Goal: Task Accomplishment & Management: Use online tool/utility

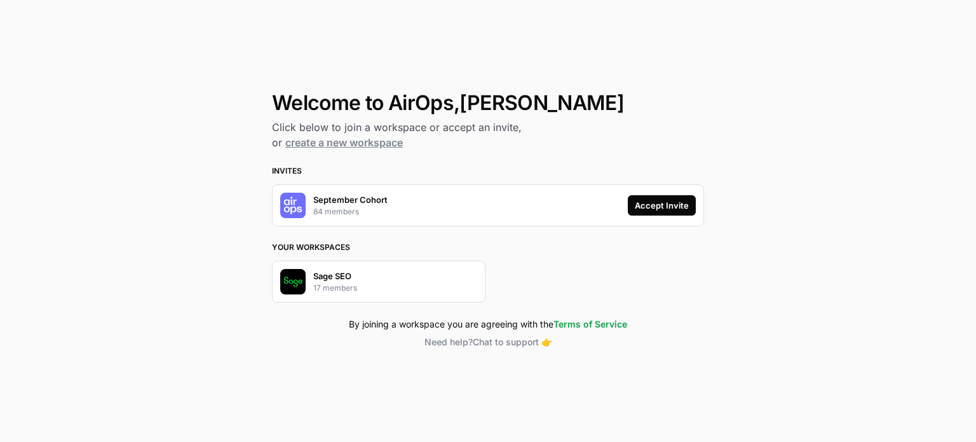
click at [650, 205] on div "Accept Invite" at bounding box center [662, 205] width 54 height 13
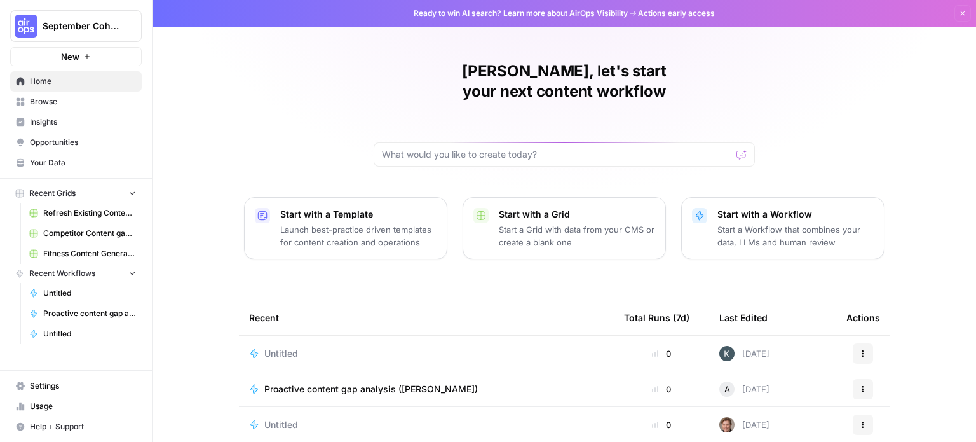
click at [53, 104] on span "Browse" at bounding box center [83, 101] width 106 height 11
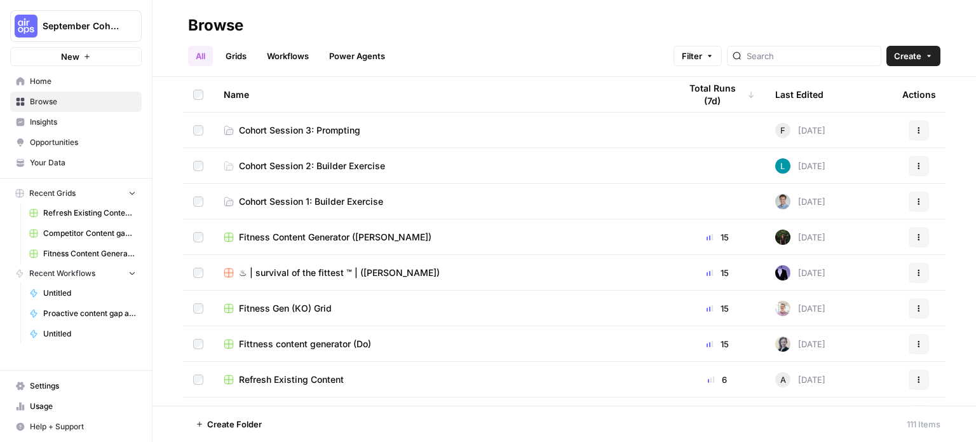
click at [306, 201] on span "Cohort Session 1: Builder Exercise" at bounding box center [311, 201] width 144 height 13
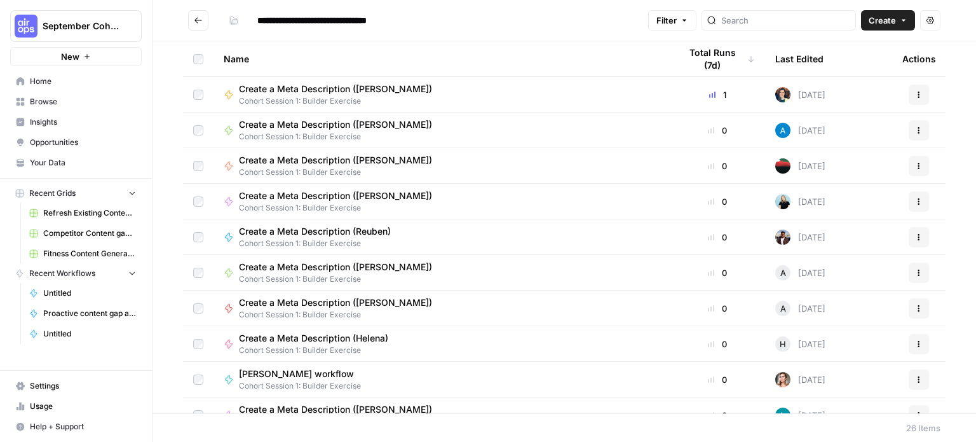
click at [334, 91] on span "Create a Meta Description ([PERSON_NAME])" at bounding box center [335, 89] width 193 height 13
type input "**********"
click at [349, 126] on span "Create a Meta Description (Andrea)" at bounding box center [335, 124] width 193 height 13
type input "**********"
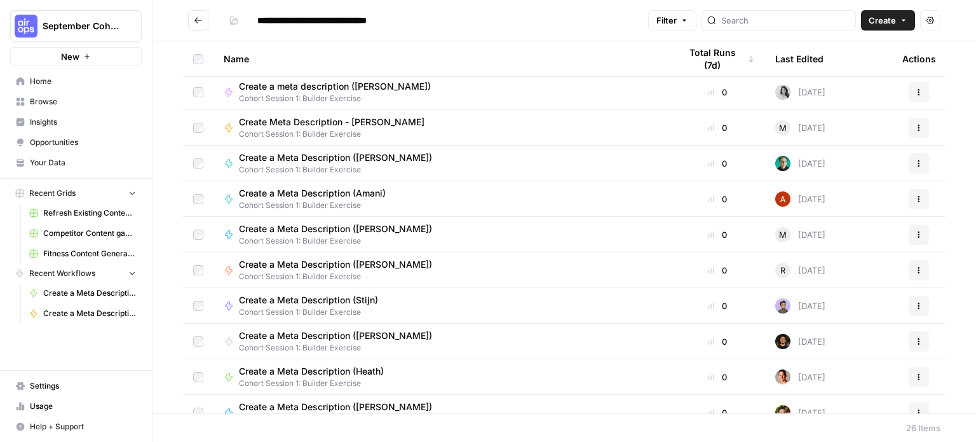
scroll to position [421, 0]
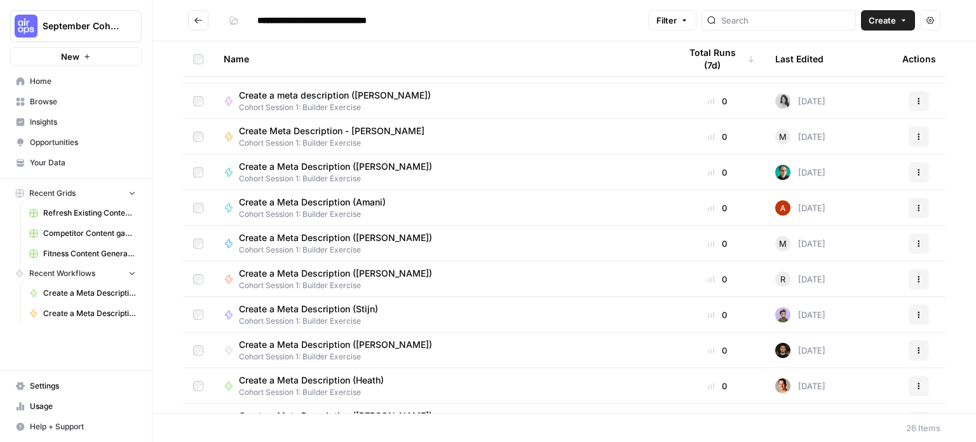
click at [384, 235] on span "Create a Meta Description ([PERSON_NAME])" at bounding box center [335, 237] width 193 height 13
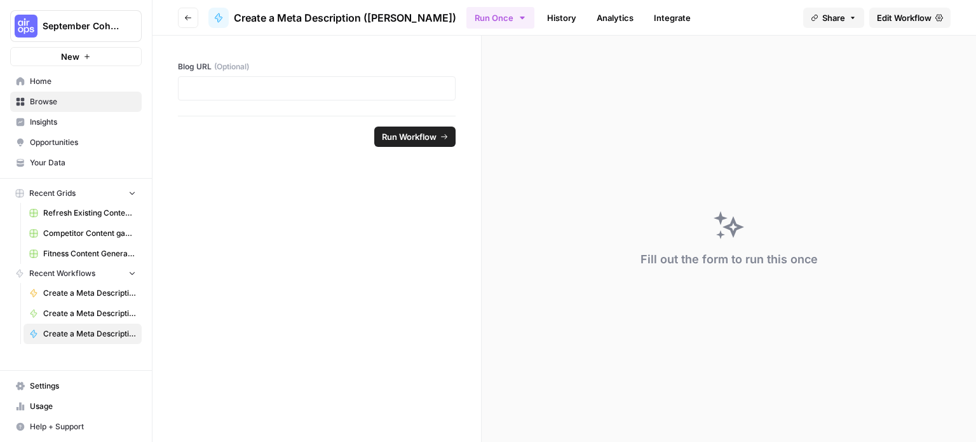
click at [909, 17] on span "Edit Workflow" at bounding box center [904, 17] width 55 height 13
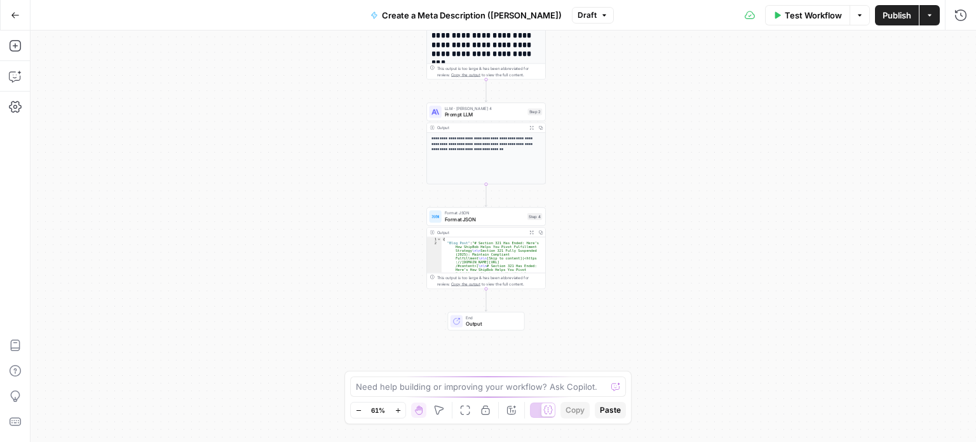
drag, startPoint x: 175, startPoint y: 136, endPoint x: 158, endPoint y: 43, distance: 94.3
click at [158, 43] on div "**********" at bounding box center [502, 235] width 945 height 411
click at [15, 18] on icon "button" at bounding box center [15, 15] width 9 height 9
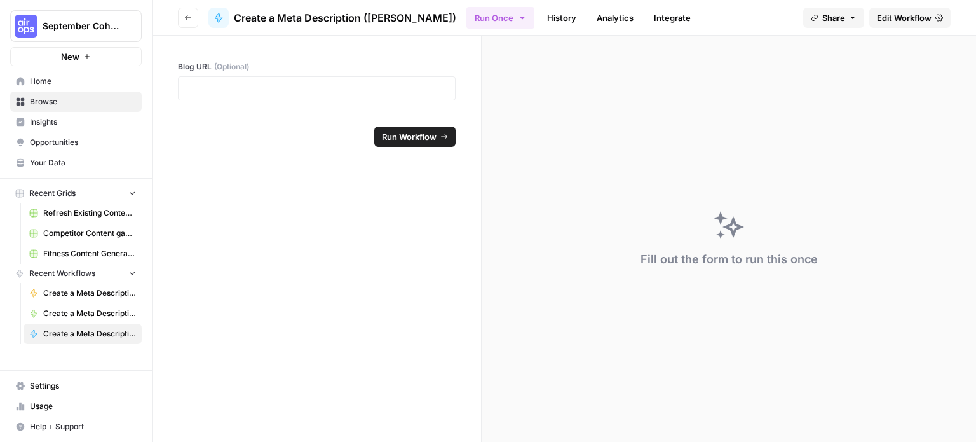
click at [185, 20] on icon "button" at bounding box center [188, 18] width 8 height 8
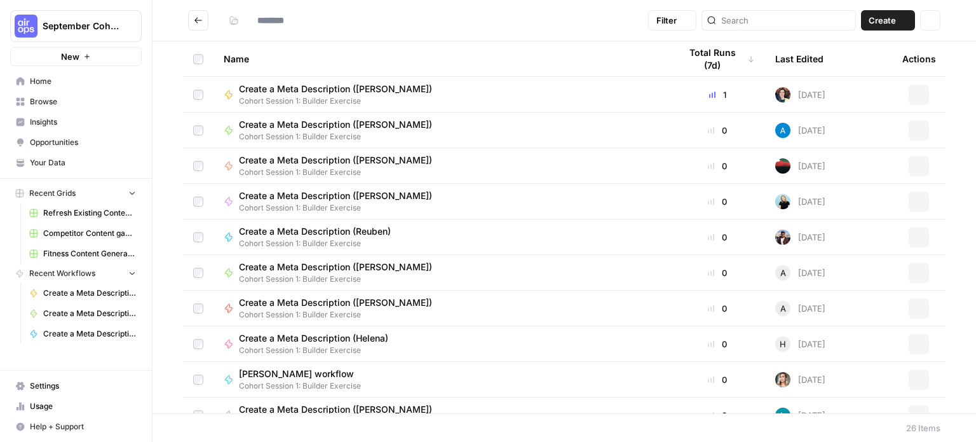
type input "**********"
click at [909, 16] on button "Create" at bounding box center [888, 20] width 54 height 20
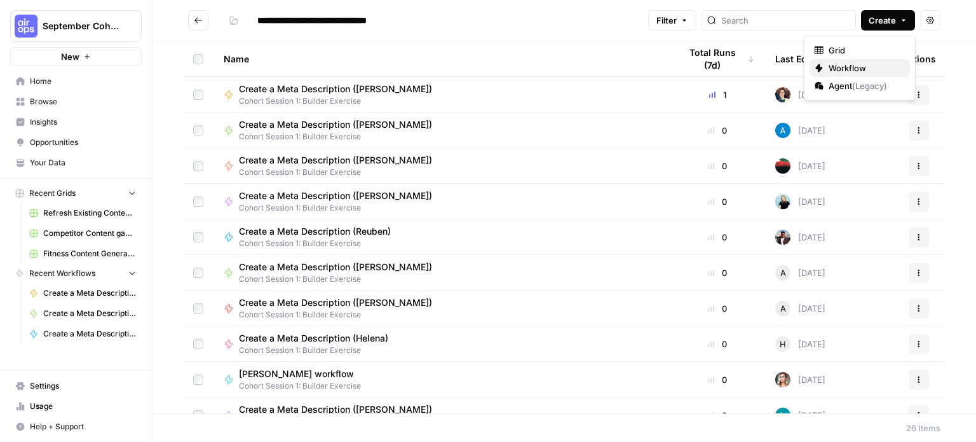
click at [857, 69] on span "Workflow" at bounding box center [864, 68] width 71 height 13
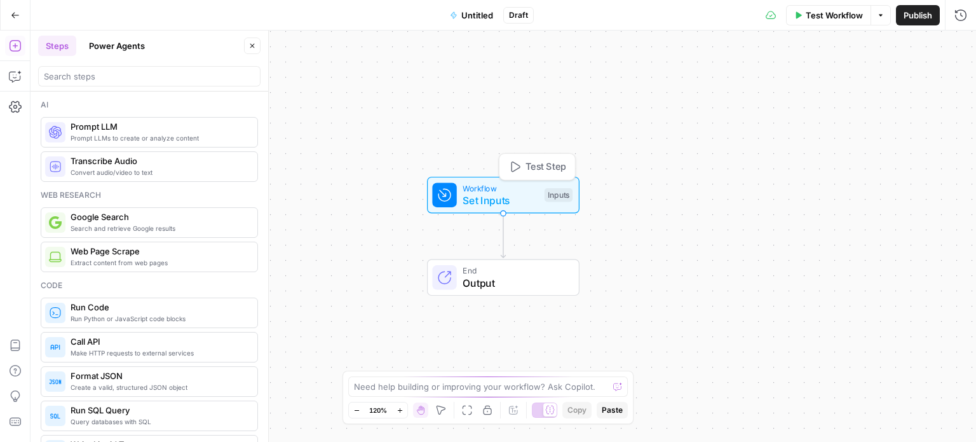
click at [489, 190] on span "Workflow" at bounding box center [501, 188] width 76 height 12
click at [740, 86] on button "Add Field" at bounding box center [788, 86] width 312 height 20
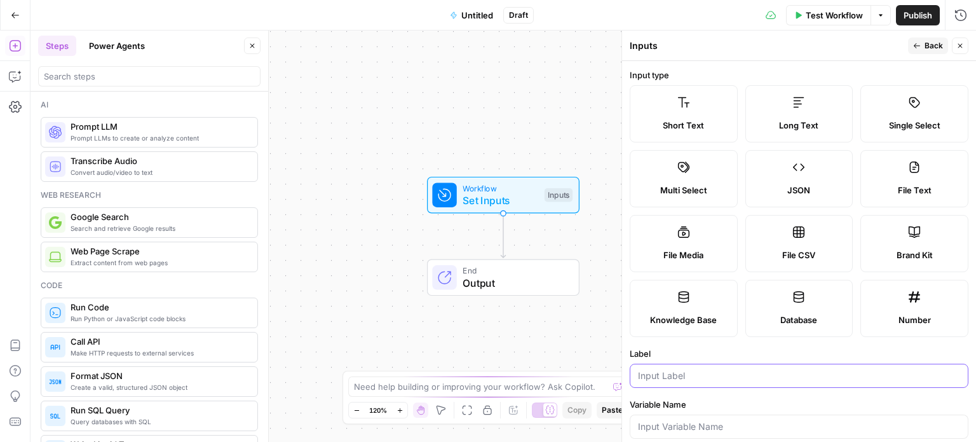
click at [668, 374] on input "Label" at bounding box center [799, 375] width 322 height 13
type input "URL"
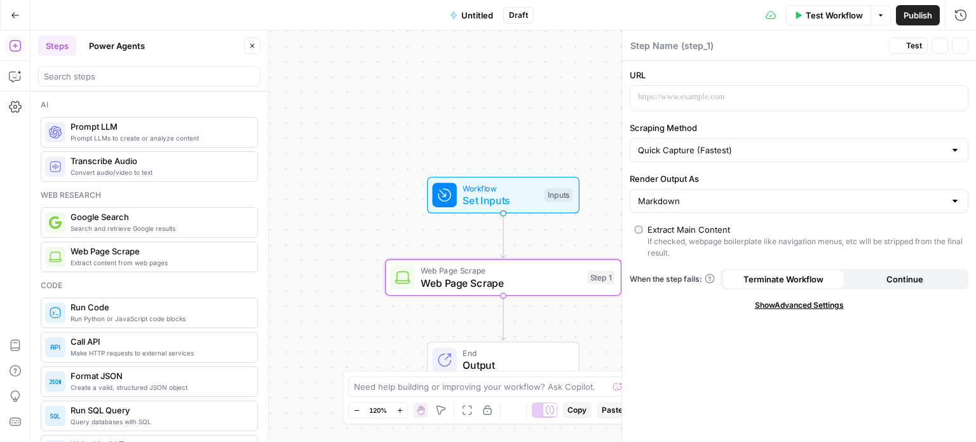
type textarea "Web Page Scrape"
click at [954, 98] on icon "button" at bounding box center [956, 98] width 6 height 6
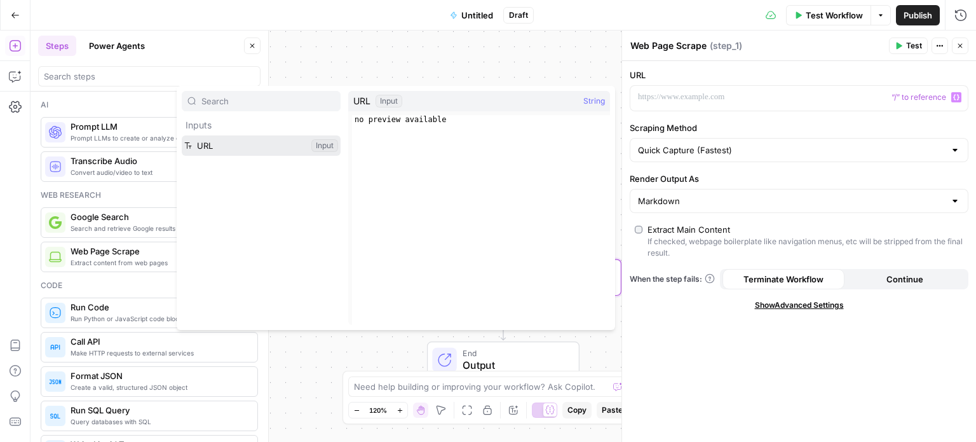
click at [236, 149] on button "Select variable URL" at bounding box center [261, 145] width 159 height 20
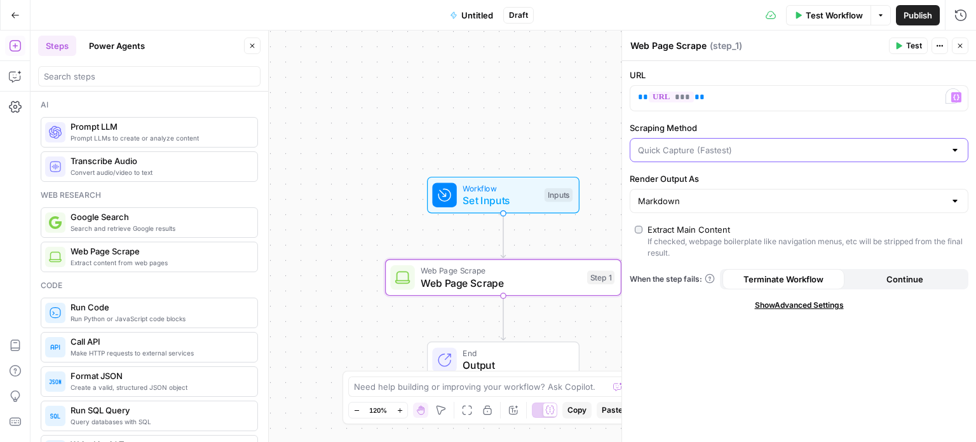
click at [750, 155] on input "Scraping Method" at bounding box center [791, 150] width 307 height 13
click at [728, 194] on span "Detailed Scrape (Slowest)" at bounding box center [796, 199] width 312 height 13
type input "Detailed Scrape (Slowest)"
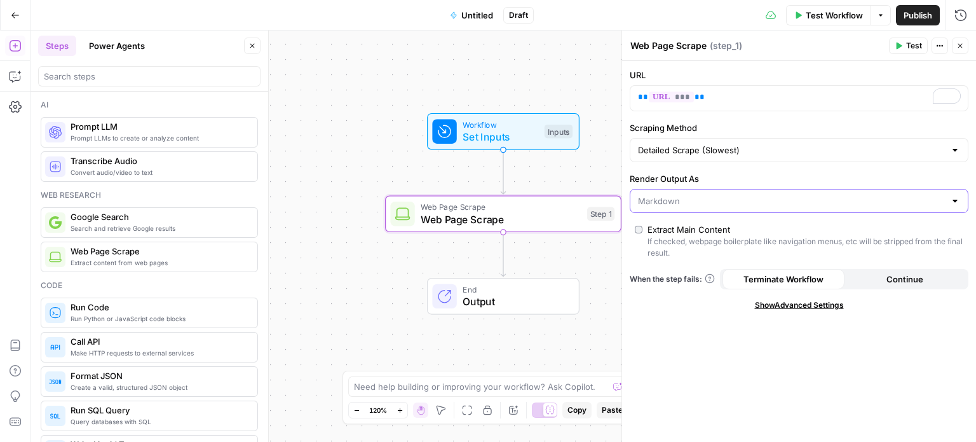
click at [689, 195] on input "Render Output As" at bounding box center [791, 200] width 307 height 13
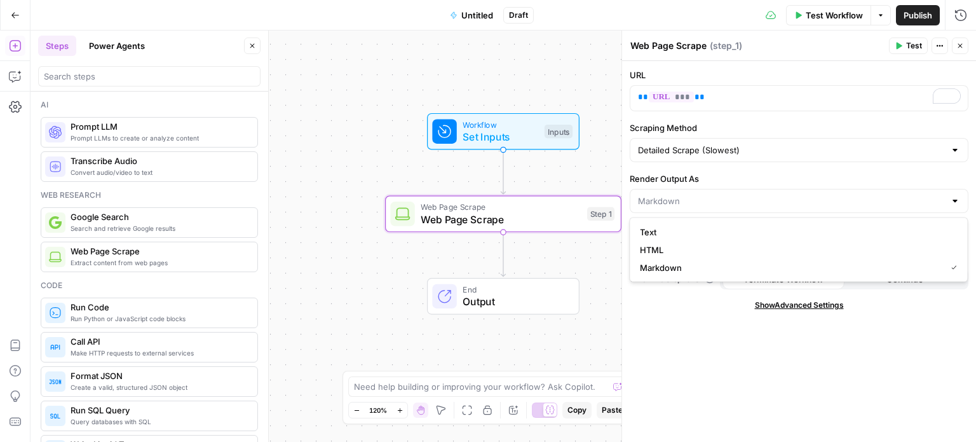
type input "Markdown"
click at [597, 256] on div "Workflow Set Inputs Inputs Web Page Scrape Web Page Scrape Step 1 End Output" at bounding box center [502, 235] width 945 height 411
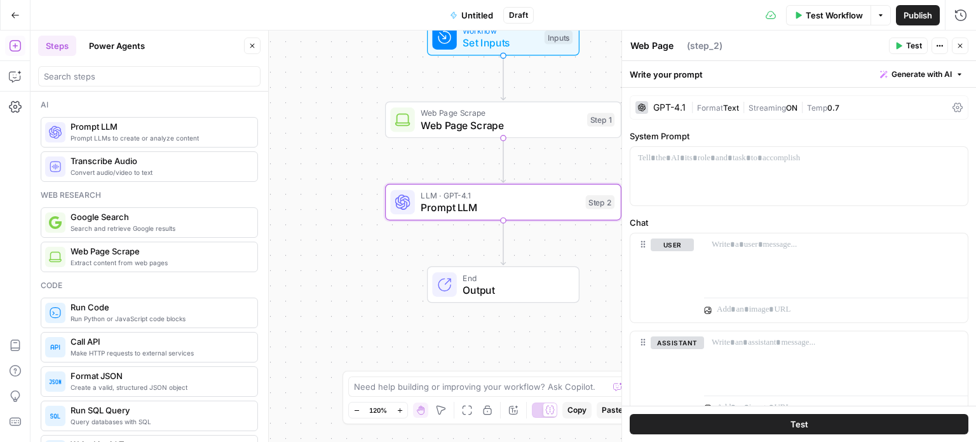
type textarea "Prompt LLM"
click at [729, 111] on span "Text" at bounding box center [731, 108] width 16 height 10
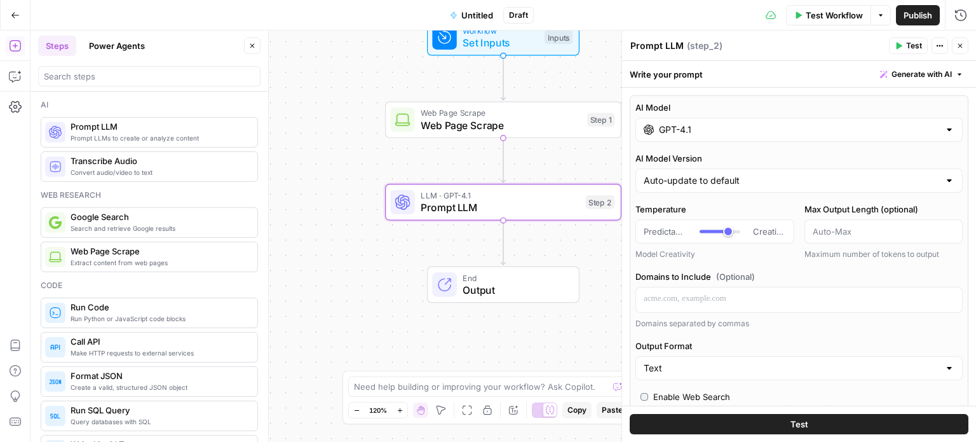
click at [924, 126] on input "GPT-4.1" at bounding box center [799, 129] width 280 height 13
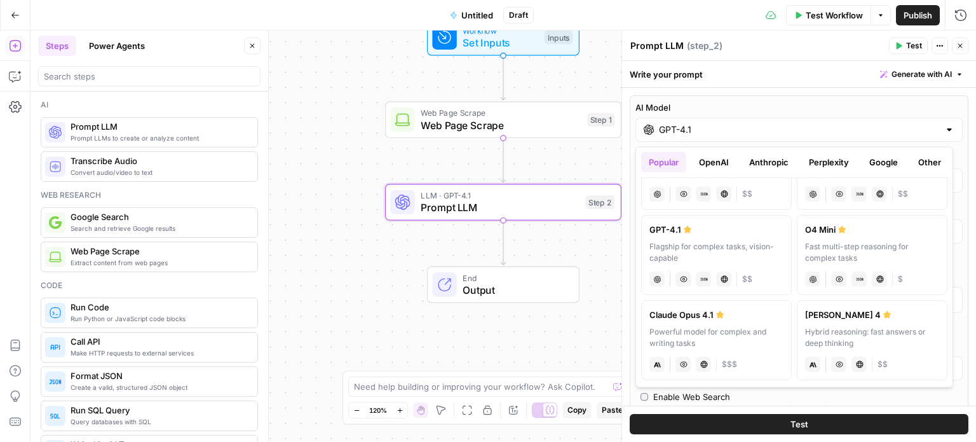
scroll to position [53, 0]
click at [731, 337] on div "Powerful model for complex and writing tasks" at bounding box center [716, 337] width 134 height 23
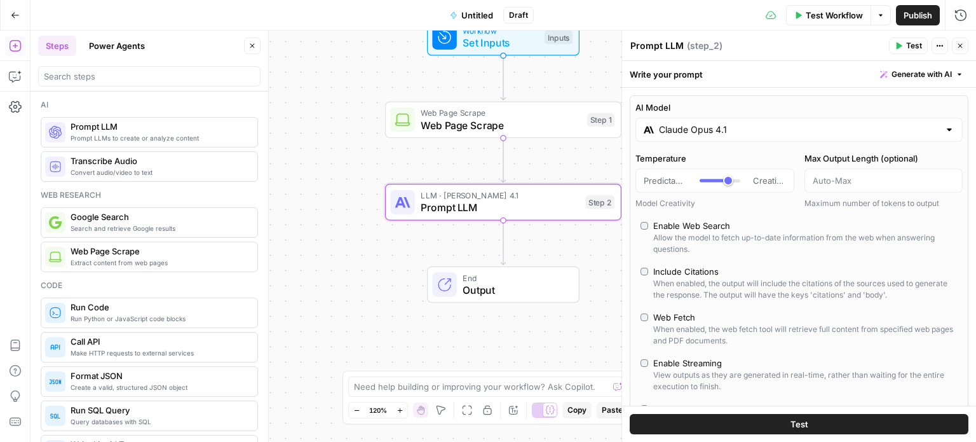
click at [763, 125] on input "Claude Opus 4.1" at bounding box center [799, 129] width 280 height 13
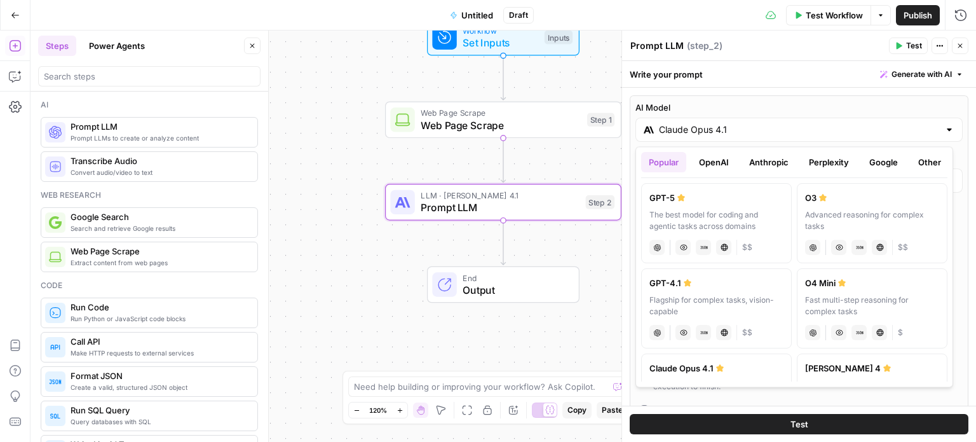
click at [727, 203] on div "GPT-5" at bounding box center [716, 197] width 134 height 13
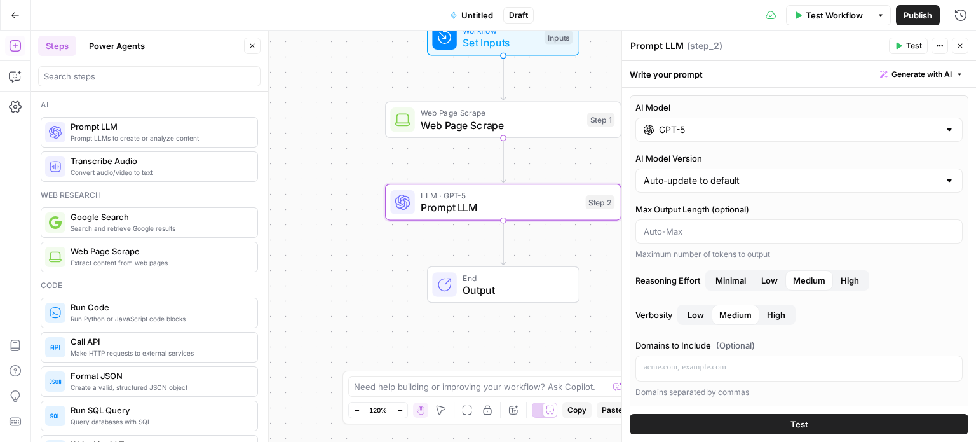
click at [792, 125] on input "GPT-5" at bounding box center [799, 129] width 280 height 13
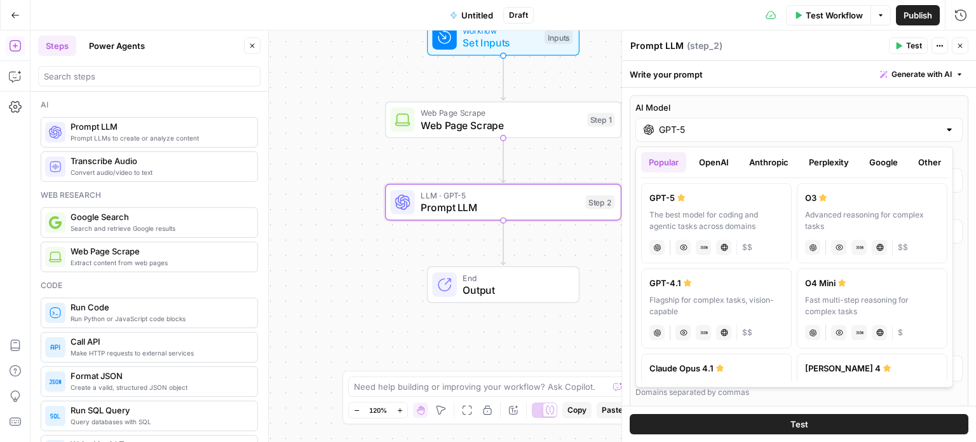
click at [728, 278] on div "GPT-4.1" at bounding box center [716, 282] width 134 height 13
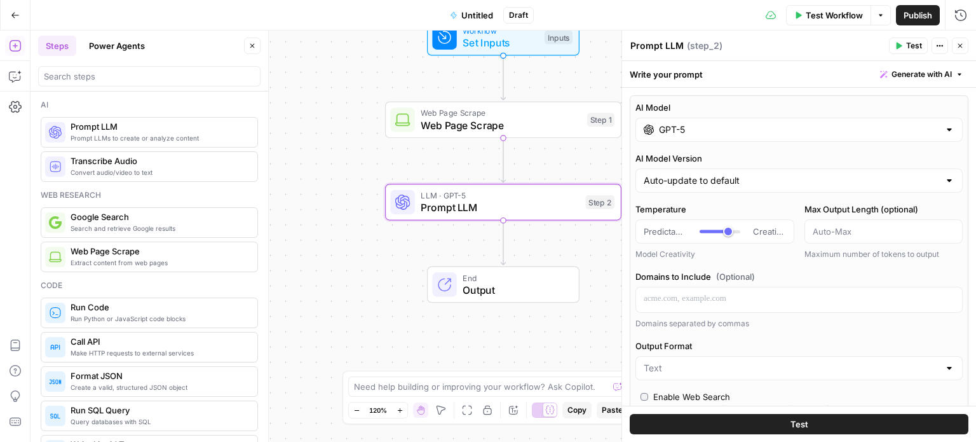
type input "GPT-4.1"
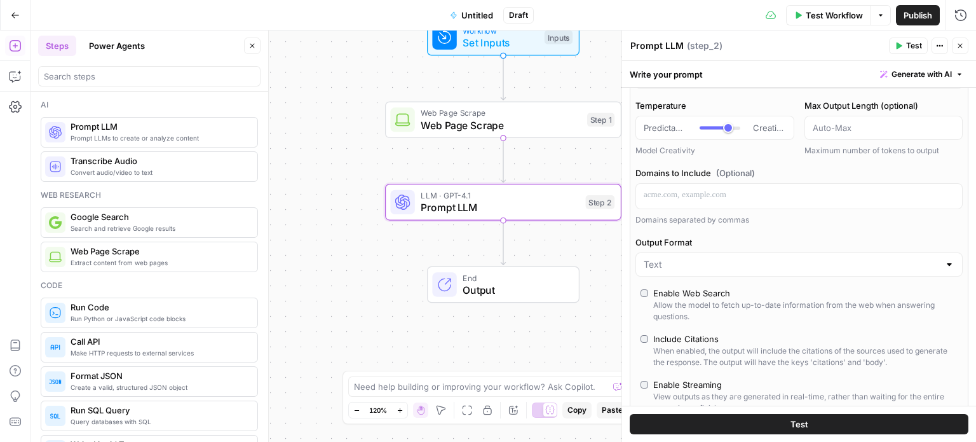
click at [765, 273] on div at bounding box center [798, 264] width 327 height 24
click at [732, 311] on span "JSON" at bounding box center [791, 312] width 291 height 13
type input "JSON"
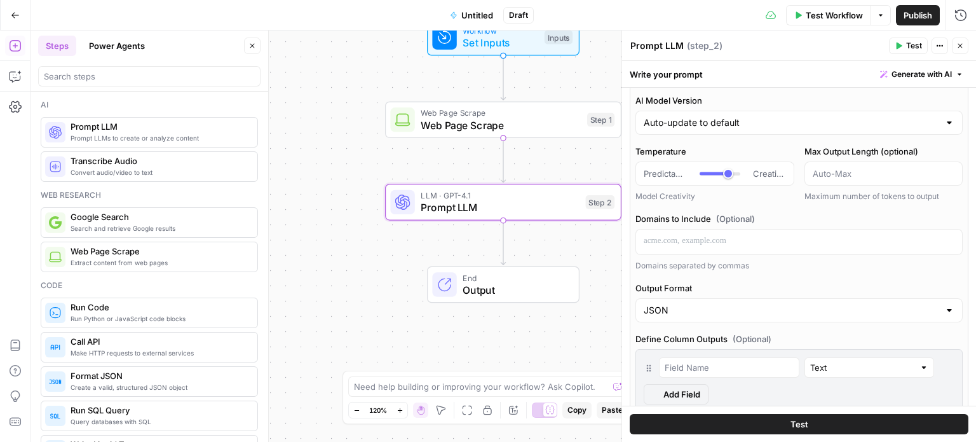
scroll to position [149, 0]
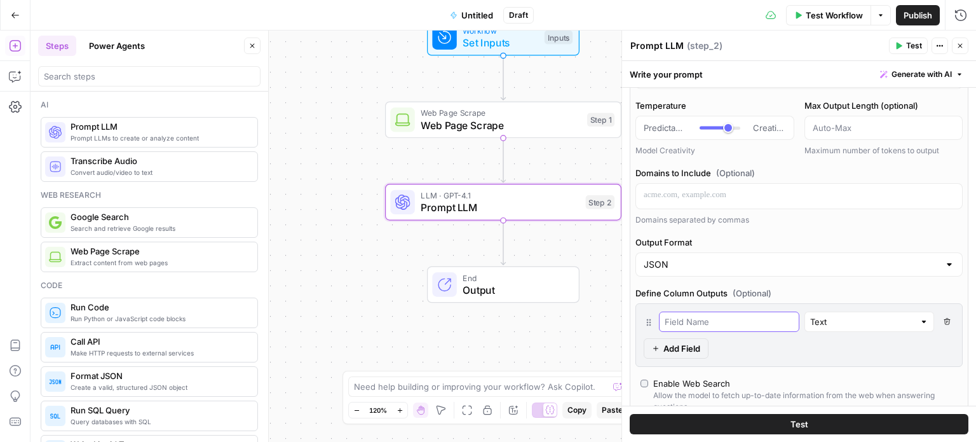
click at [733, 325] on input "text" at bounding box center [729, 321] width 129 height 13
click at [19, 13] on icon "button" at bounding box center [15, 15] width 9 height 9
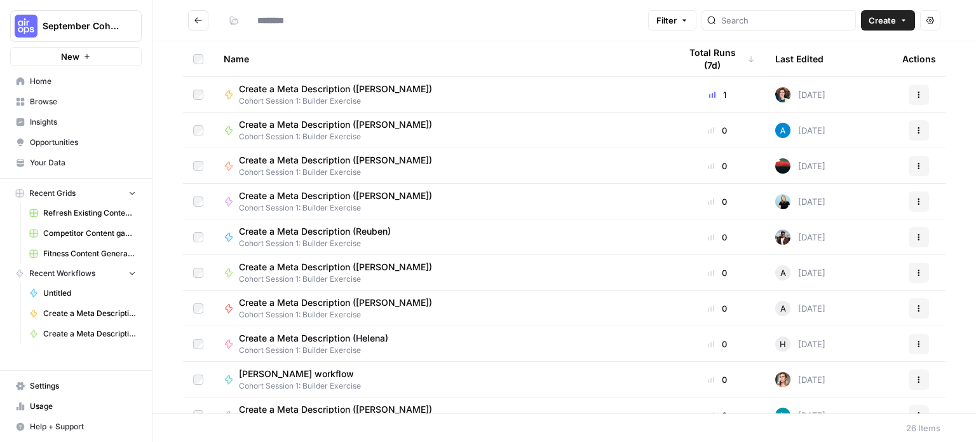
type input "**********"
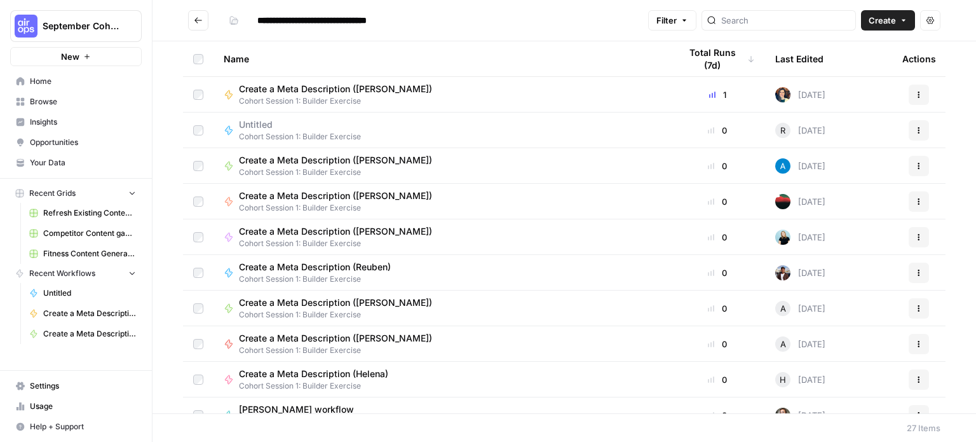
click at [265, 127] on span "Untitled" at bounding box center [295, 124] width 112 height 13
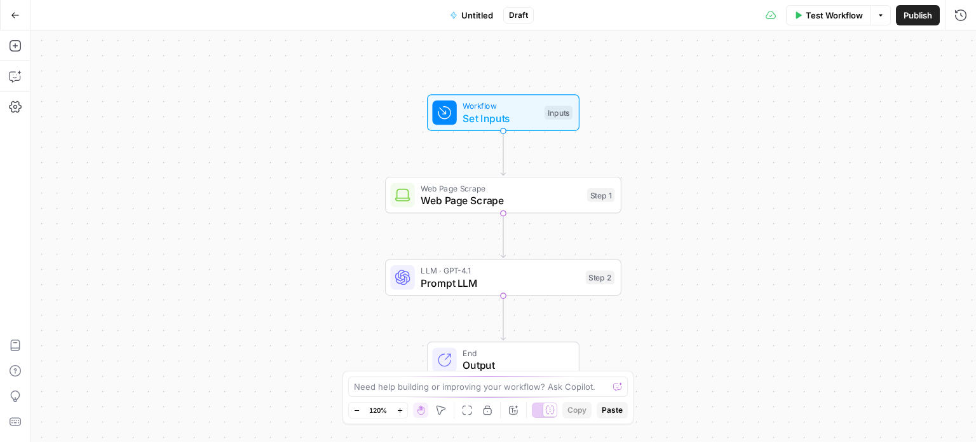
click at [484, 14] on span "Untitled" at bounding box center [477, 15] width 32 height 13
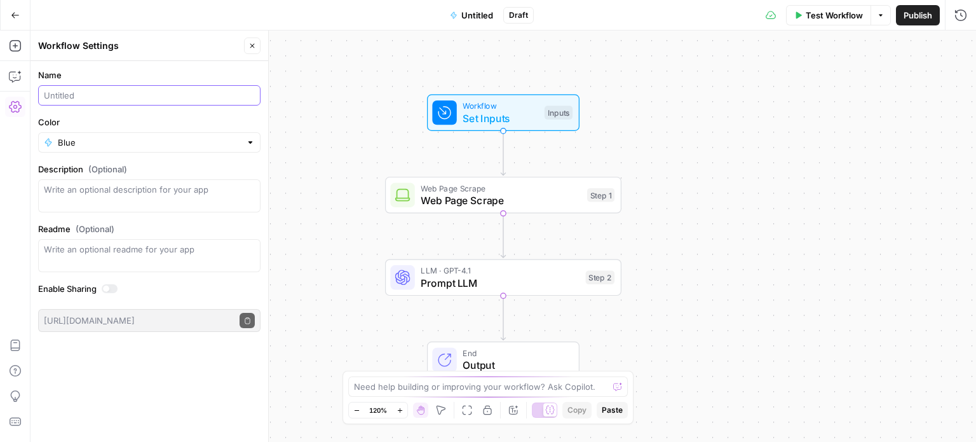
click at [120, 97] on input "Name" at bounding box center [149, 95] width 211 height 13
type input "Create a Meta Description ([PERSON_NAME])"
click at [154, 72] on label "Name" at bounding box center [149, 75] width 222 height 13
click at [154, 89] on input "Create a Meta Description ([PERSON_NAME])" at bounding box center [149, 95] width 211 height 13
click at [361, 159] on div "Workflow Set Inputs Inputs Web Page Scrape Web Page Scrape Step 1 LLM · GPT-4.1…" at bounding box center [502, 235] width 945 height 411
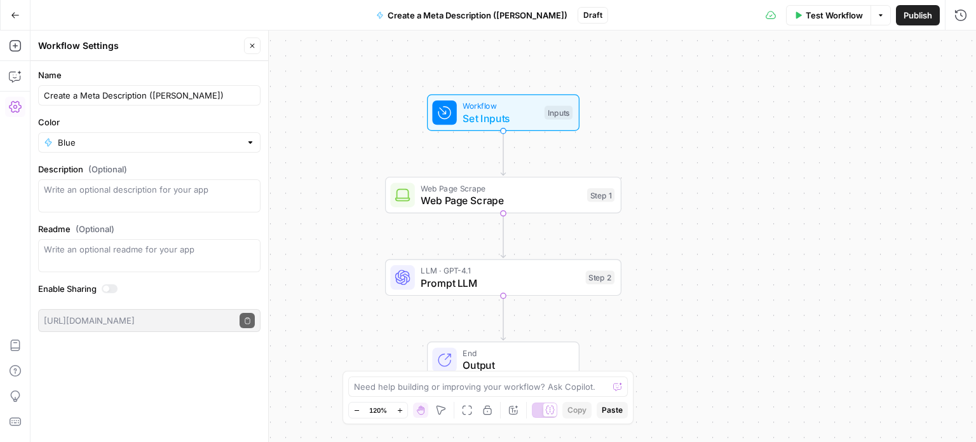
click at [20, 10] on button "Go Back" at bounding box center [15, 15] width 23 height 23
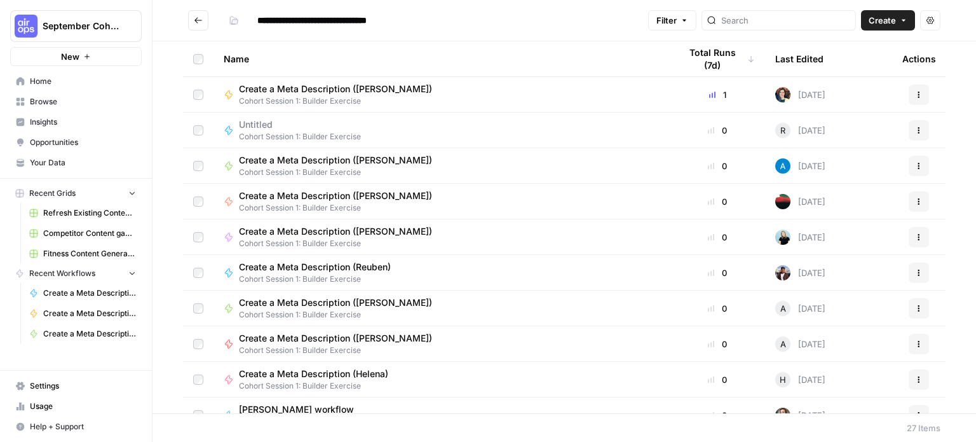
type input "**********"
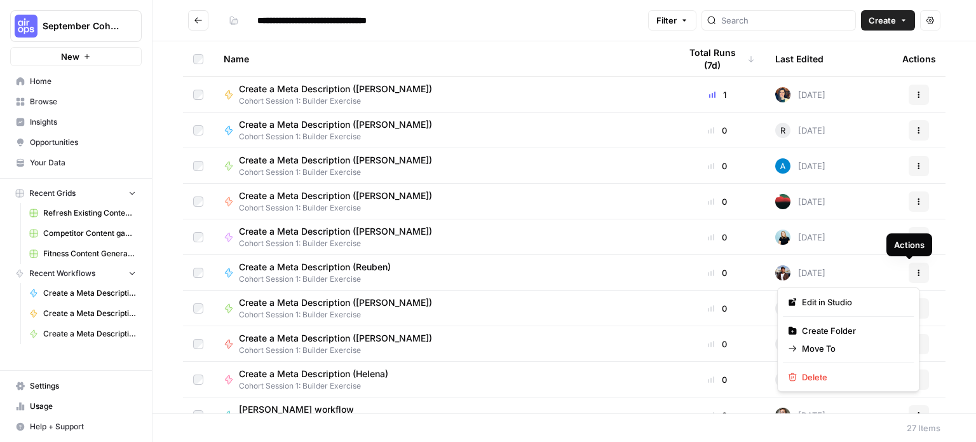
click at [915, 271] on icon "button" at bounding box center [919, 273] width 8 height 8
click at [875, 301] on span "Edit in Studio" at bounding box center [853, 301] width 102 height 13
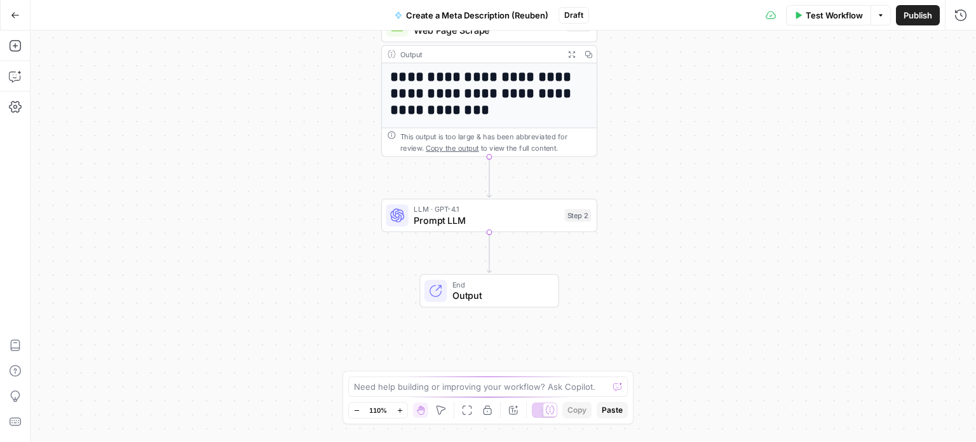
drag, startPoint x: 681, startPoint y: 175, endPoint x: 667, endPoint y: 60, distance: 116.5
click at [667, 60] on div "**********" at bounding box center [502, 235] width 945 height 411
click at [525, 215] on span "Prompt LLM" at bounding box center [486, 220] width 145 height 14
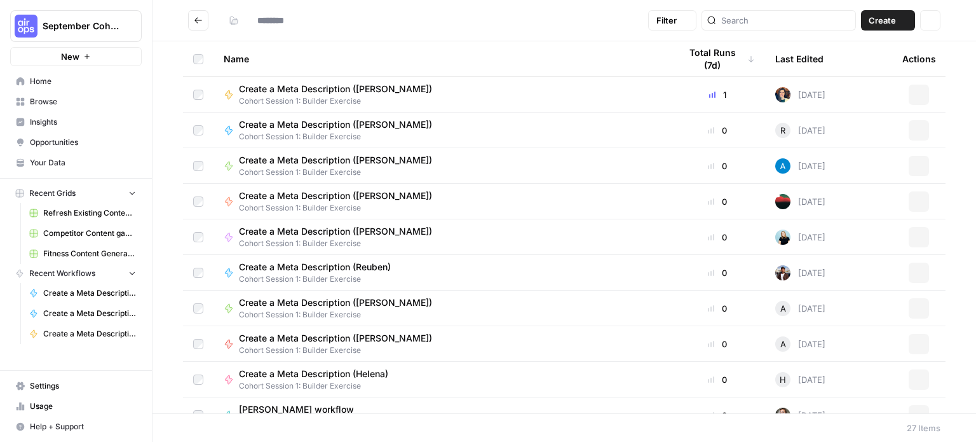
type input "**********"
click at [915, 91] on icon "button" at bounding box center [919, 95] width 8 height 8
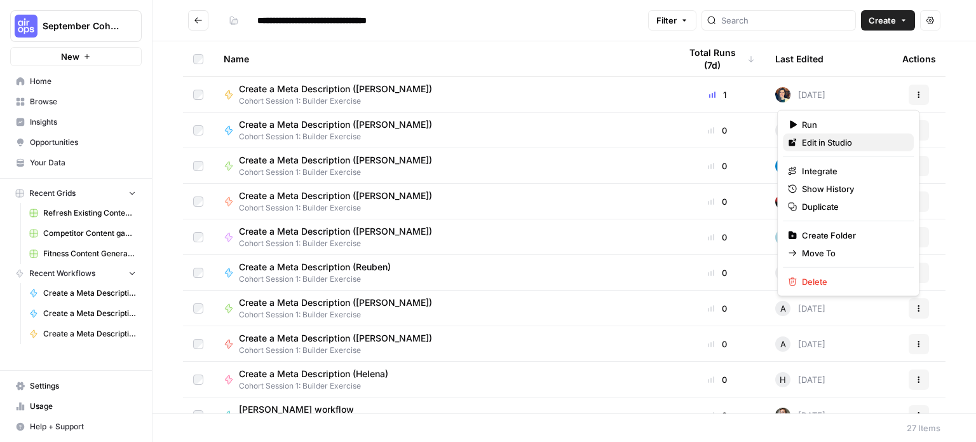
click at [839, 146] on span "Edit in Studio" at bounding box center [853, 142] width 102 height 13
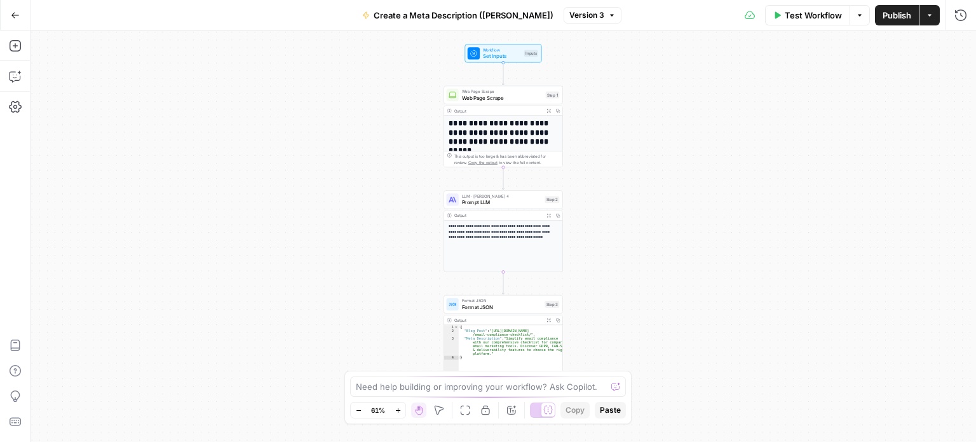
drag, startPoint x: 626, startPoint y: 234, endPoint x: 624, endPoint y: 180, distance: 54.1
click at [624, 180] on div "**********" at bounding box center [502, 235] width 945 height 411
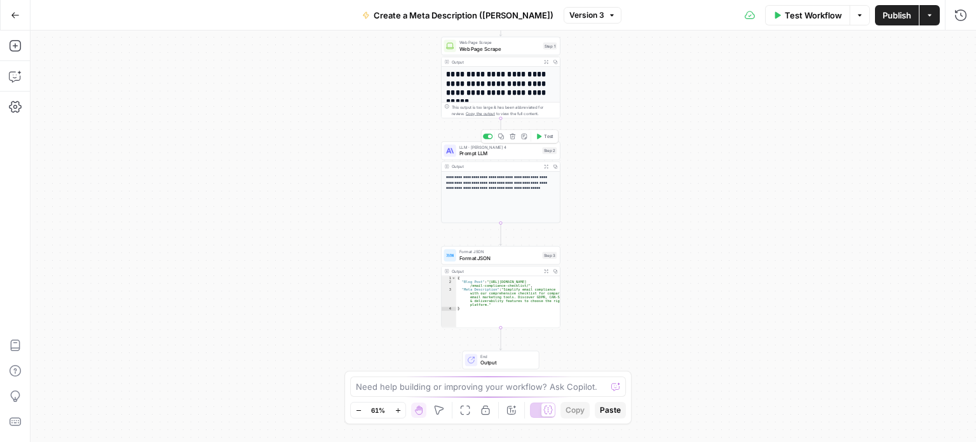
click at [510, 152] on span "Prompt LLM" at bounding box center [499, 153] width 80 height 8
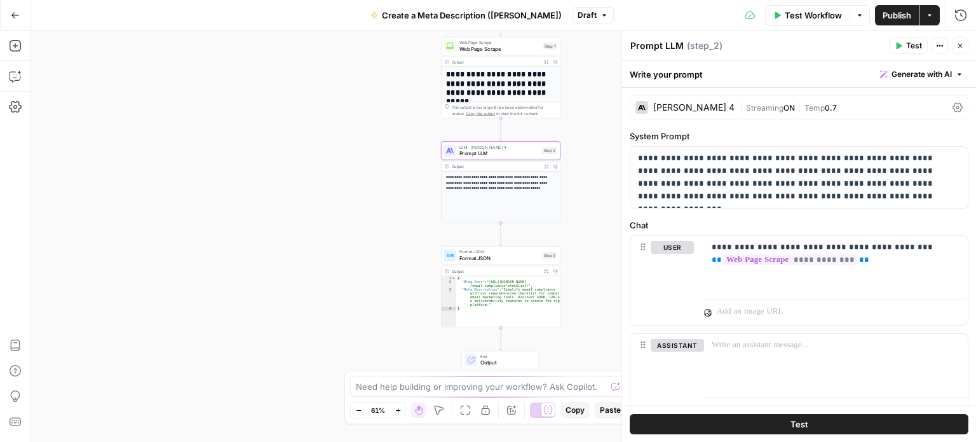
click at [489, 255] on span "Format JSON" at bounding box center [499, 258] width 80 height 8
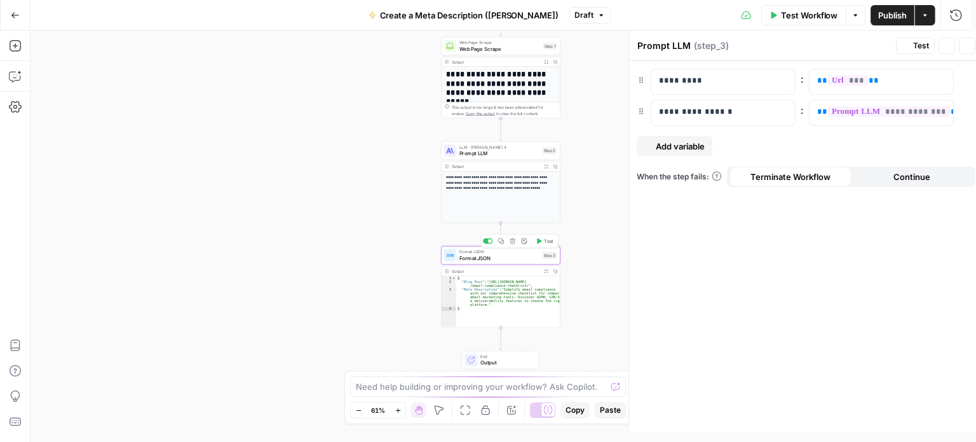
type textarea "Format JSON"
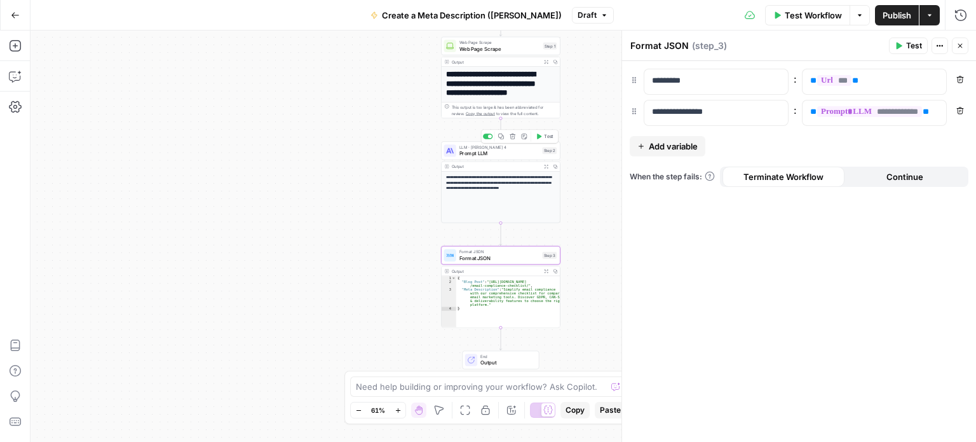
click at [505, 148] on span "LLM · Claude Sonnet 4" at bounding box center [499, 147] width 80 height 6
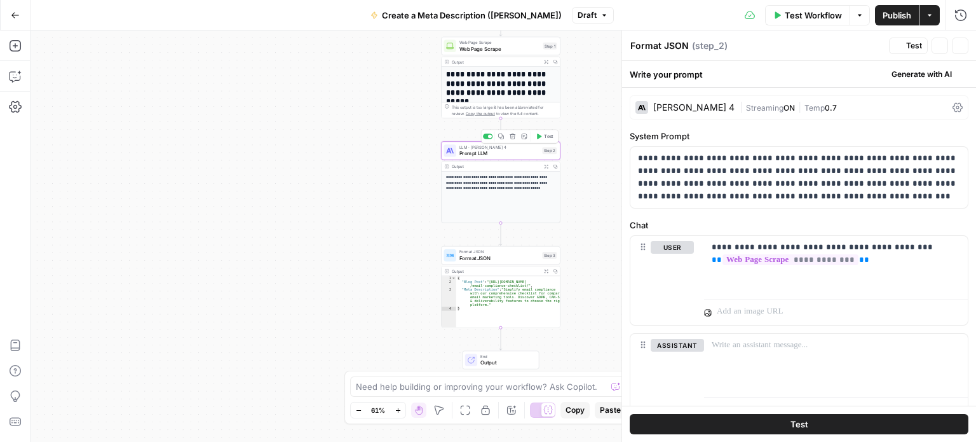
type textarea "Prompt LLM"
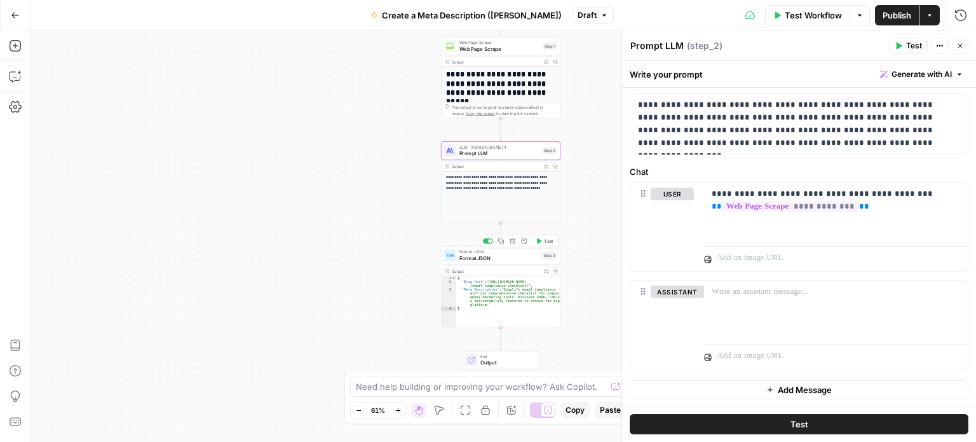
click at [514, 256] on span "Format JSON" at bounding box center [499, 258] width 80 height 8
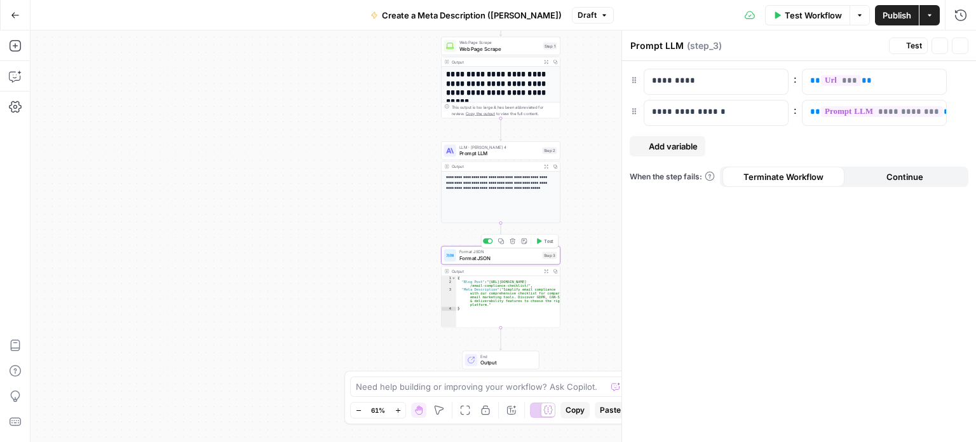
type textarea "Format JSON"
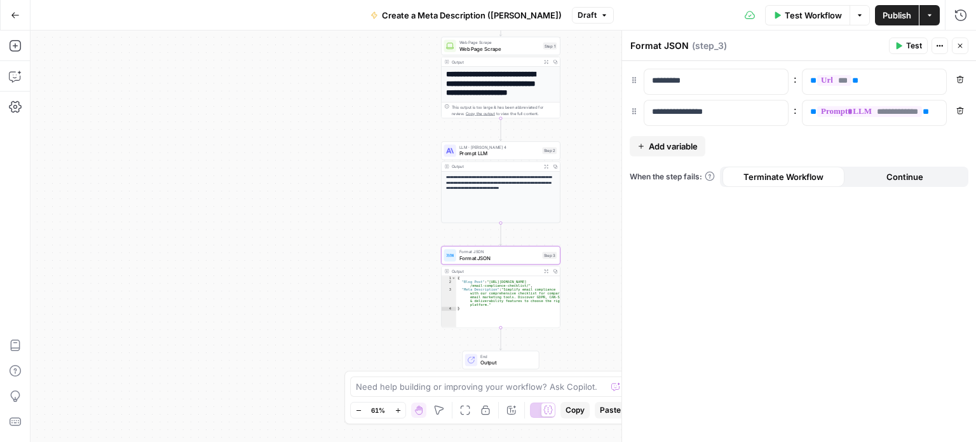
click at [546, 271] on icon "button" at bounding box center [546, 271] width 4 height 4
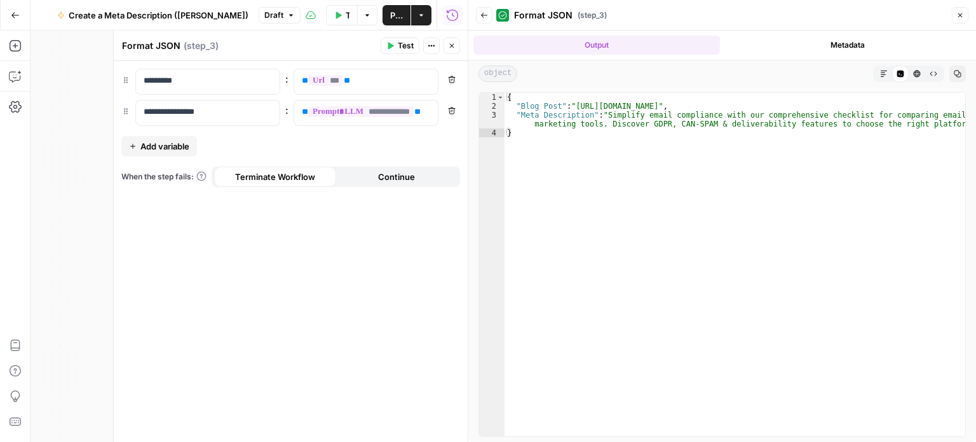
click at [488, 21] on button "Back" at bounding box center [484, 15] width 17 height 17
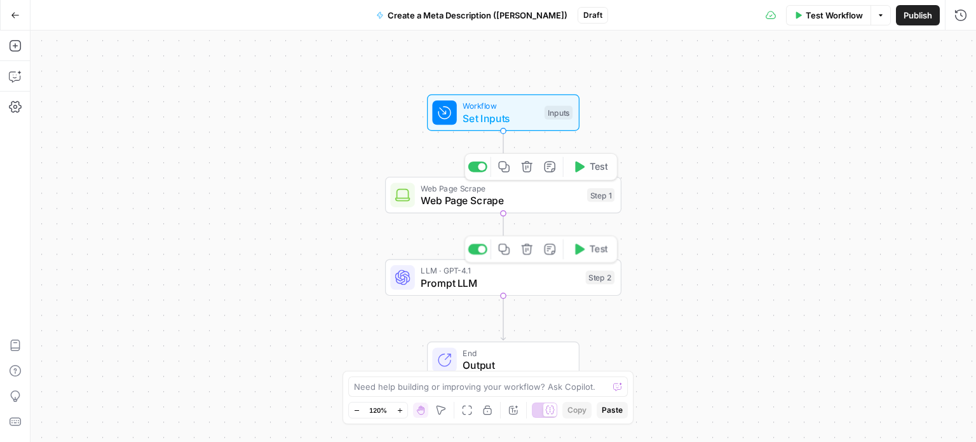
click at [475, 281] on span "Prompt LLM" at bounding box center [500, 282] width 159 height 15
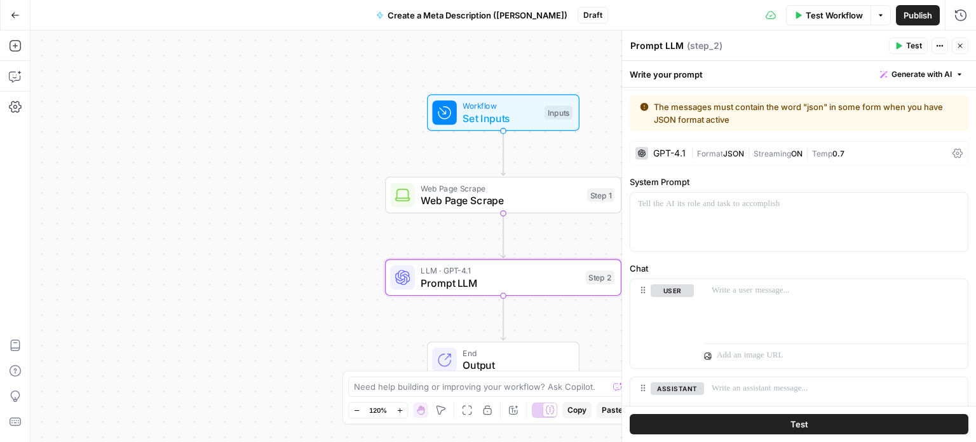
click at [688, 153] on div "GPT-4.1 | Format JSON | Streaming ON | Temp 0.7" at bounding box center [799, 153] width 339 height 24
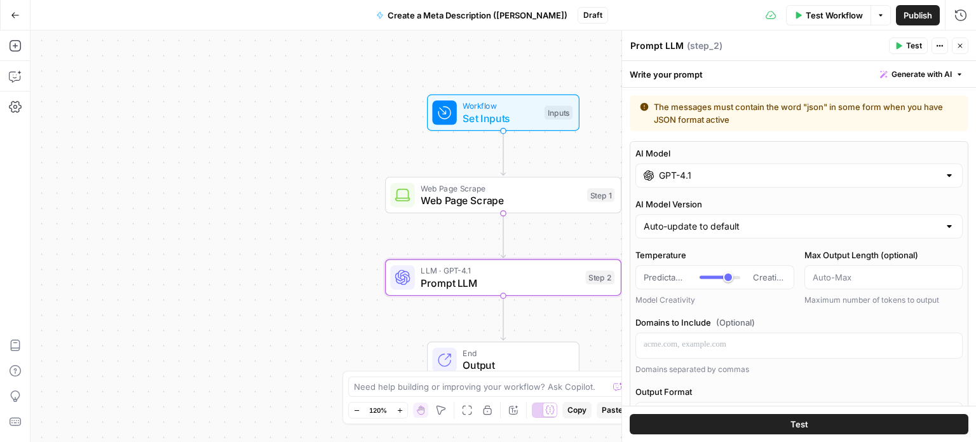
click at [706, 178] on input "GPT-4.1" at bounding box center [799, 175] width 280 height 13
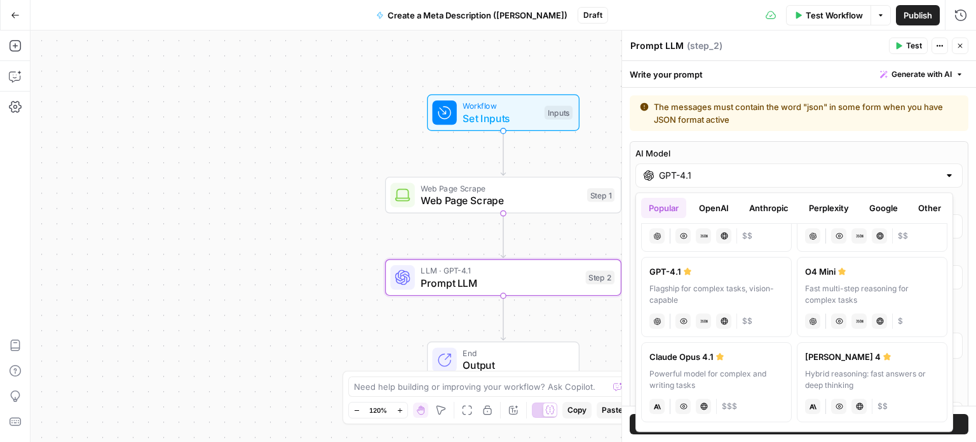
scroll to position [52, 0]
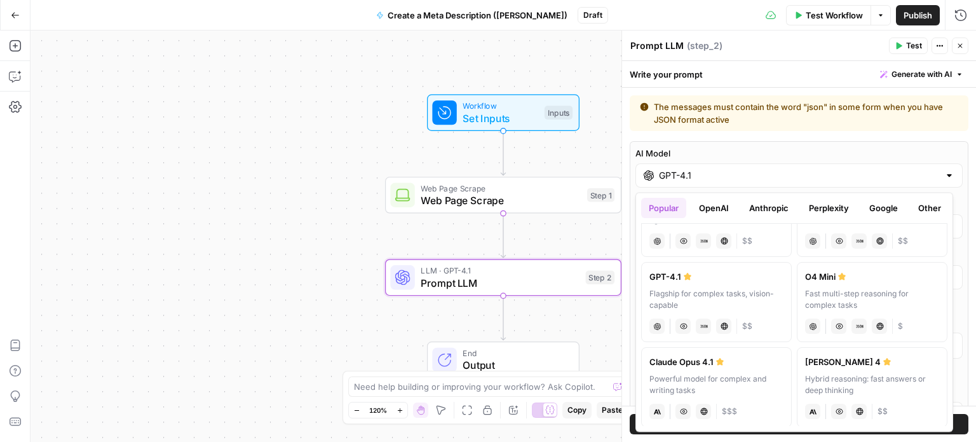
click at [724, 362] on div "Claude Opus 4.1" at bounding box center [716, 361] width 134 height 13
type input "Claude Opus 4.1"
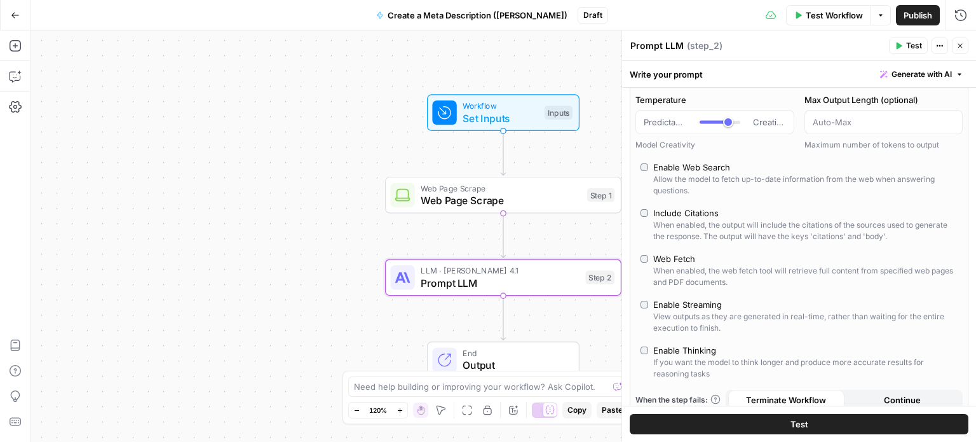
scroll to position [64, 0]
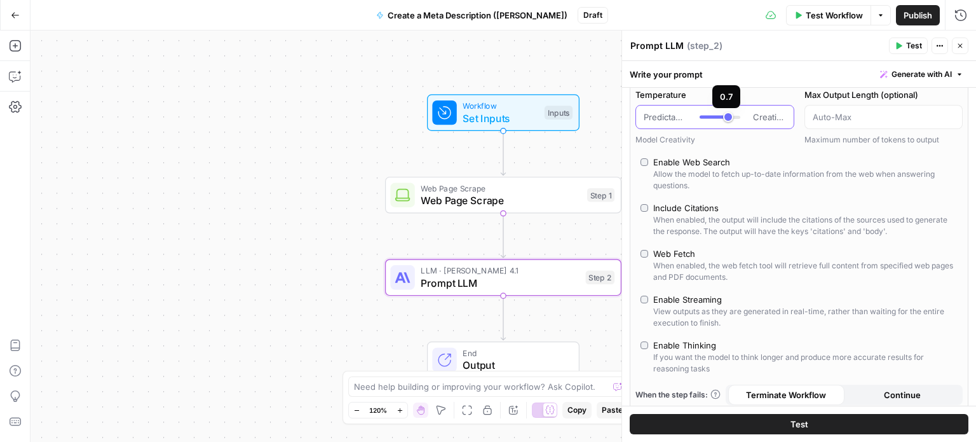
click at [713, 116] on div at bounding box center [714, 117] width 29 height 3
type input "***"
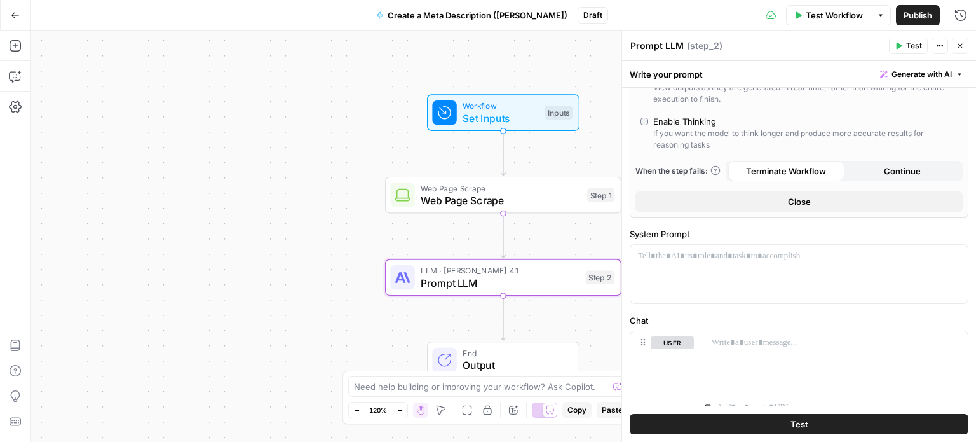
scroll to position [289, 0]
click at [757, 261] on div at bounding box center [798, 272] width 337 height 58
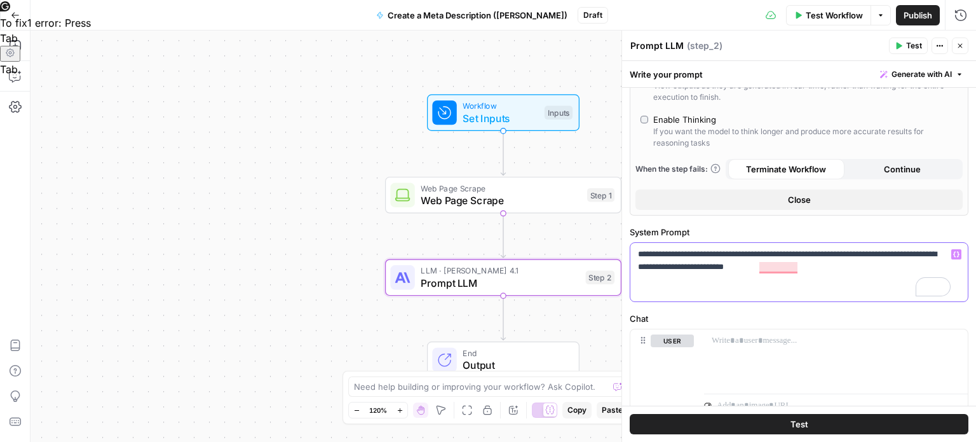
click at [762, 271] on p "**********" at bounding box center [794, 260] width 313 height 25
click at [827, 266] on p "**********" at bounding box center [794, 260] width 313 height 25
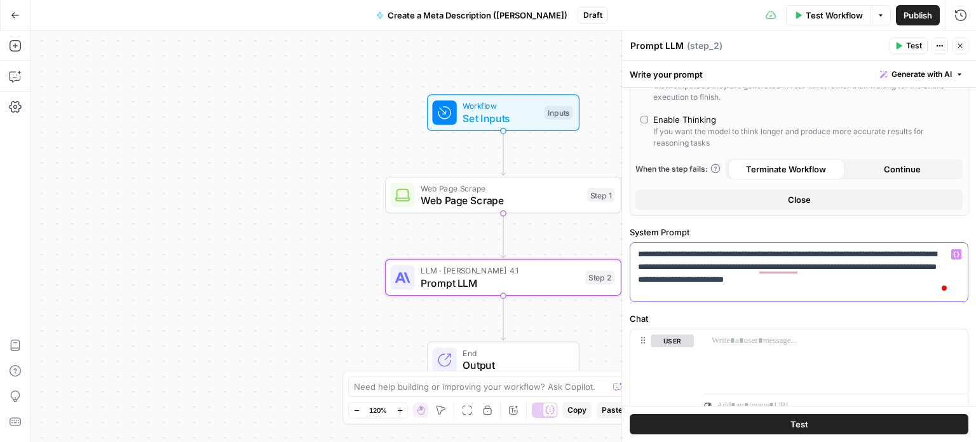
scroll to position [342, 0]
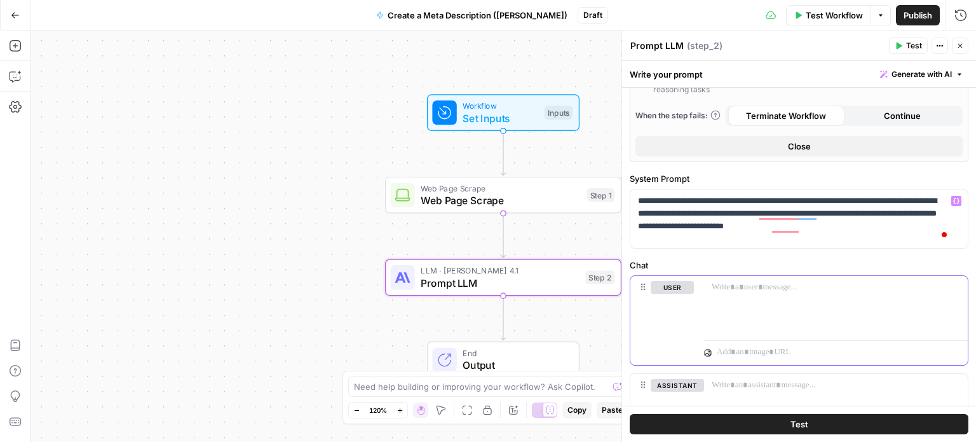
click at [825, 283] on p at bounding box center [836, 287] width 248 height 13
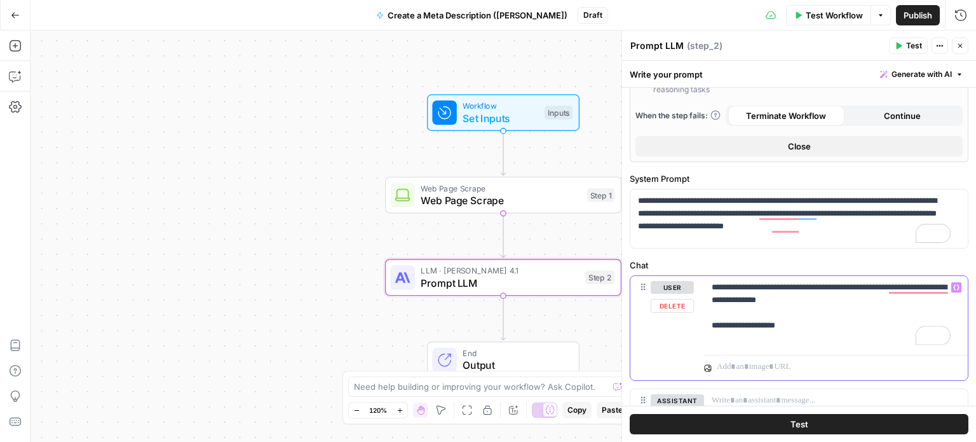
click at [953, 287] on icon "button" at bounding box center [956, 287] width 6 height 6
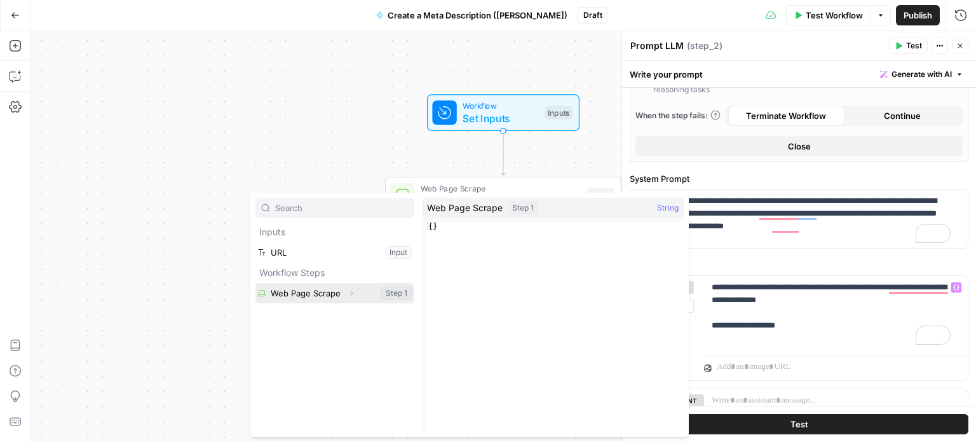
click at [320, 299] on button "Select variable Web Page Scrape" at bounding box center [334, 293] width 159 height 20
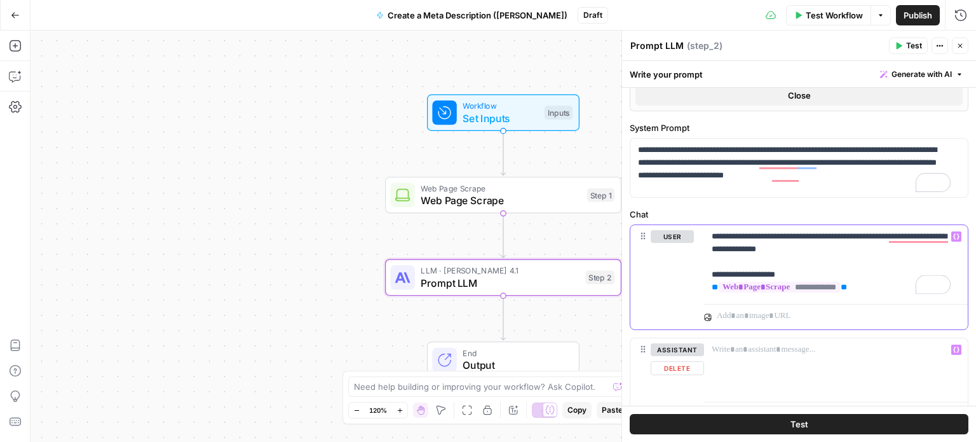
scroll to position [394, 0]
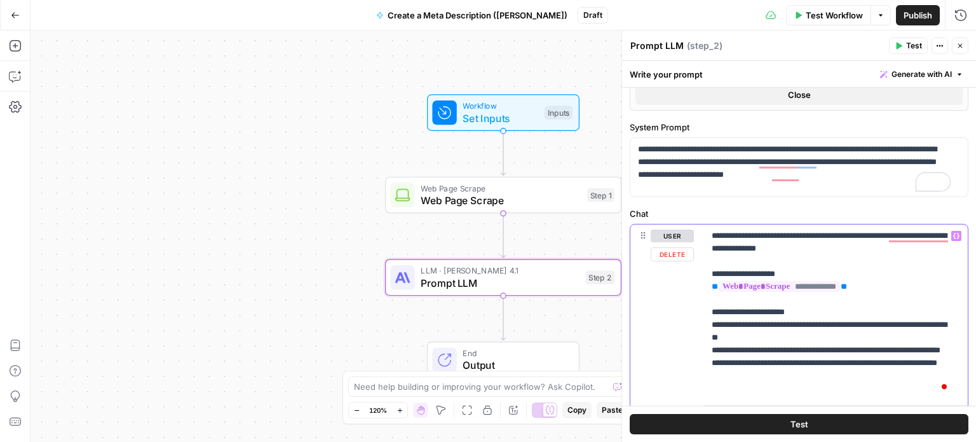
click at [767, 371] on p "**********" at bounding box center [831, 311] width 239 height 165
click at [759, 386] on p "**********" at bounding box center [831, 311] width 239 height 165
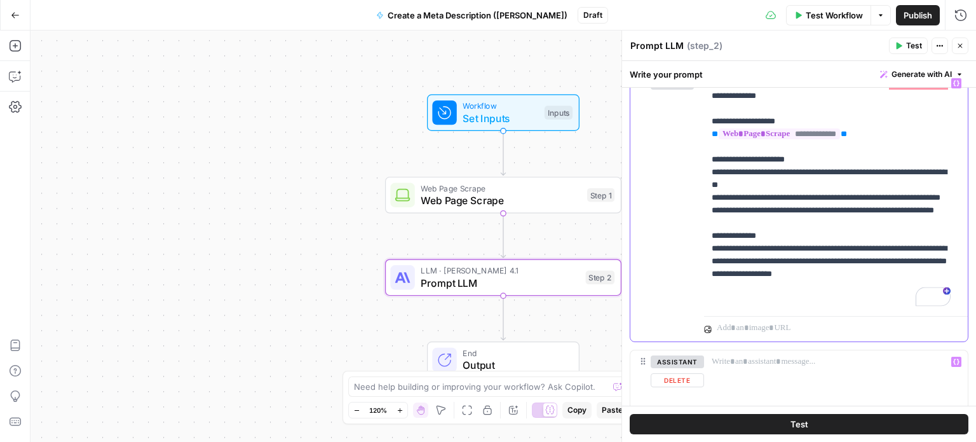
scroll to position [0, 0]
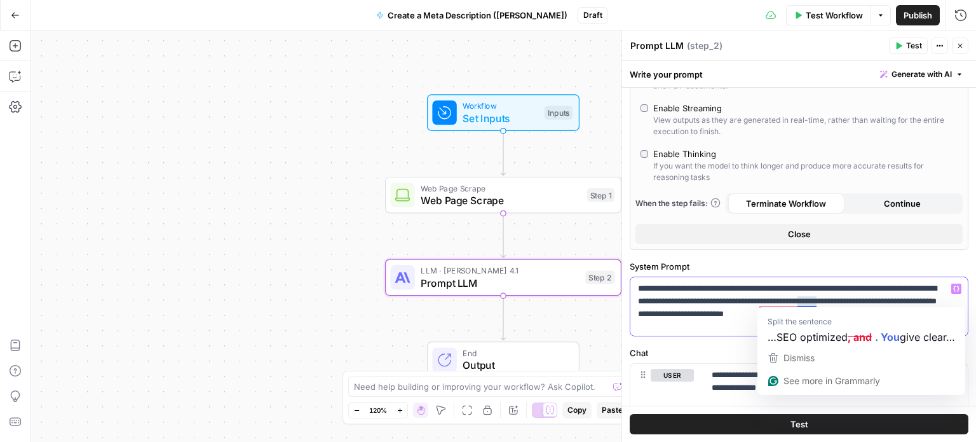
click at [804, 300] on p "**********" at bounding box center [794, 301] width 313 height 38
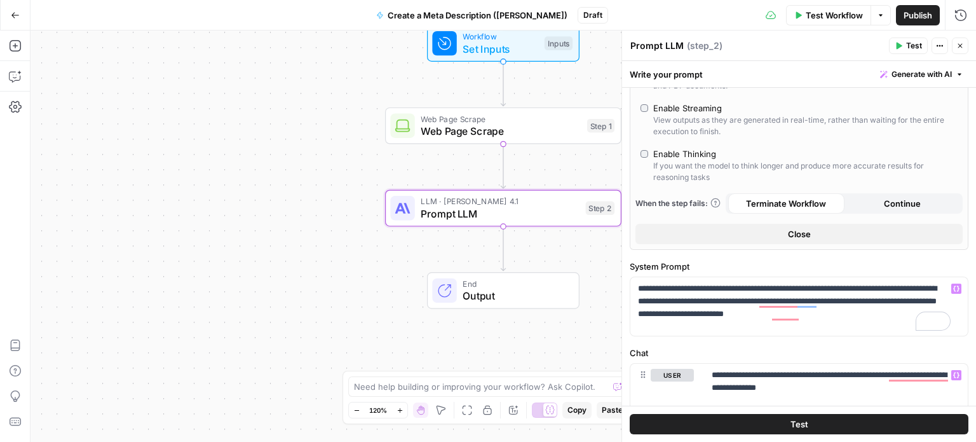
click at [540, 41] on div "Workflow Set Inputs Inputs Test Step" at bounding box center [502, 43] width 140 height 26
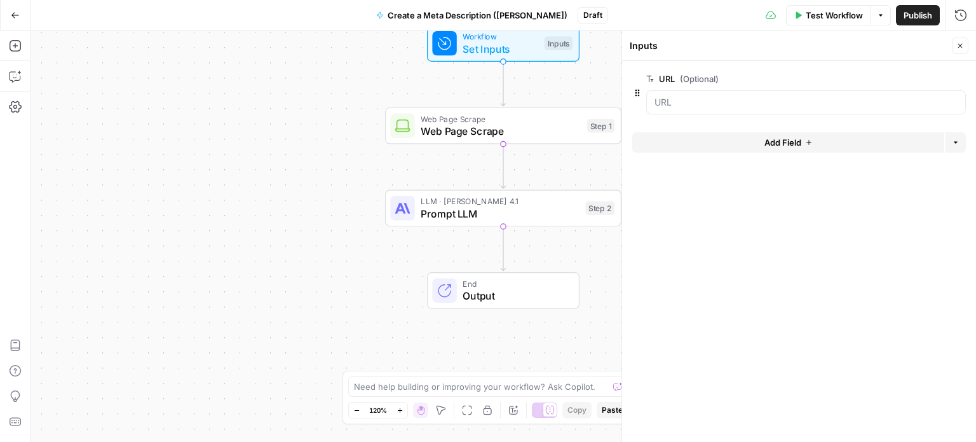
click at [843, 20] on span "Test Workflow" at bounding box center [834, 15] width 57 height 13
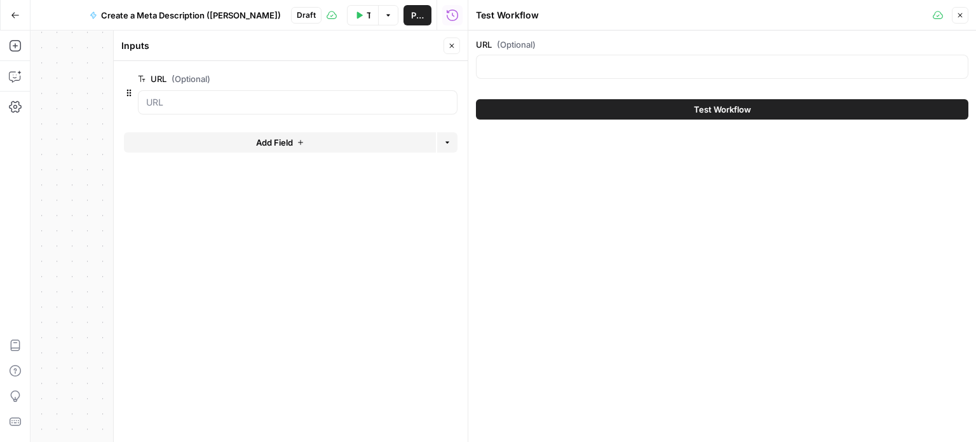
click at [773, 76] on div at bounding box center [722, 67] width 492 height 24
paste input "[URL][DOMAIN_NAME]"
type input "[URL][DOMAIN_NAME]"
click at [754, 107] on button "Test Workflow" at bounding box center [722, 109] width 492 height 20
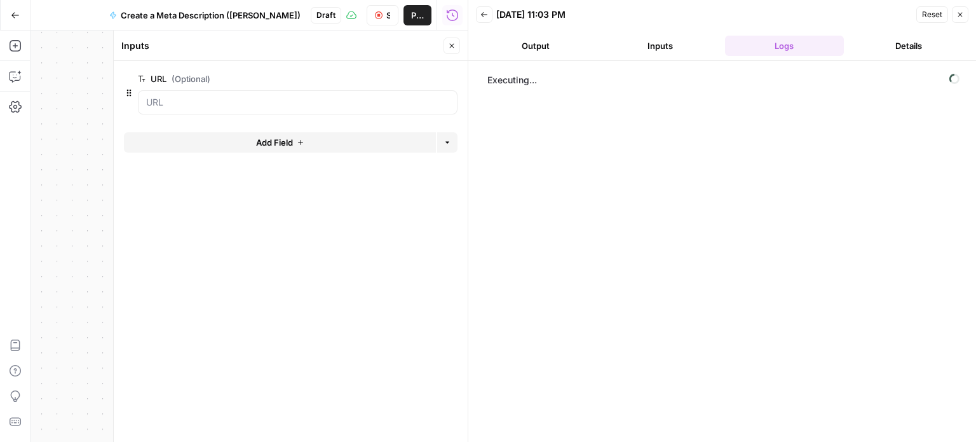
click at [457, 43] on button "Close" at bounding box center [452, 45] width 17 height 17
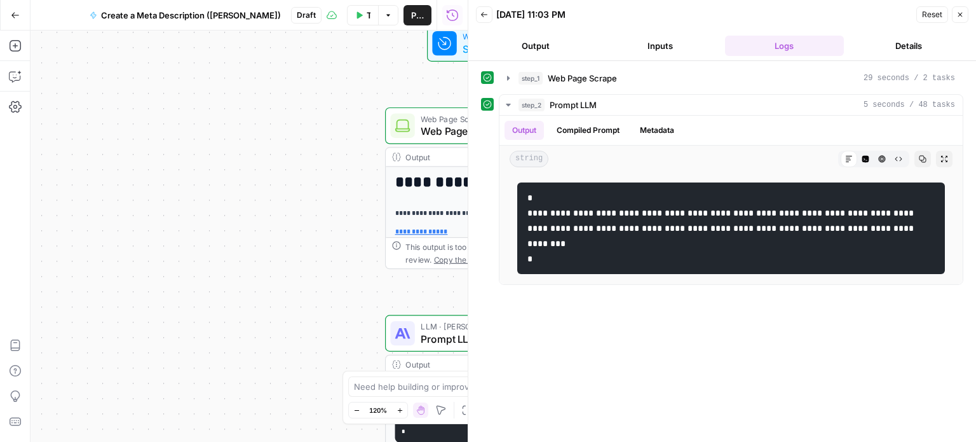
click at [318, 290] on div "**********" at bounding box center [248, 235] width 437 height 411
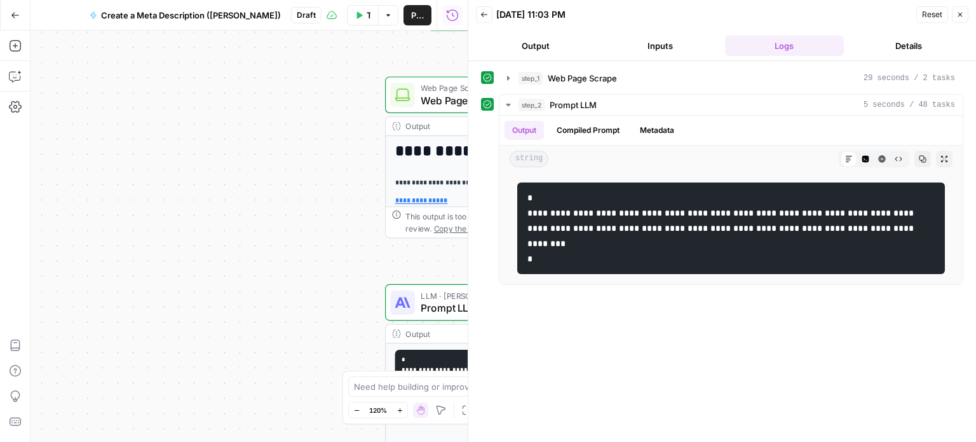
click at [958, 15] on icon "button" at bounding box center [960, 15] width 8 height 8
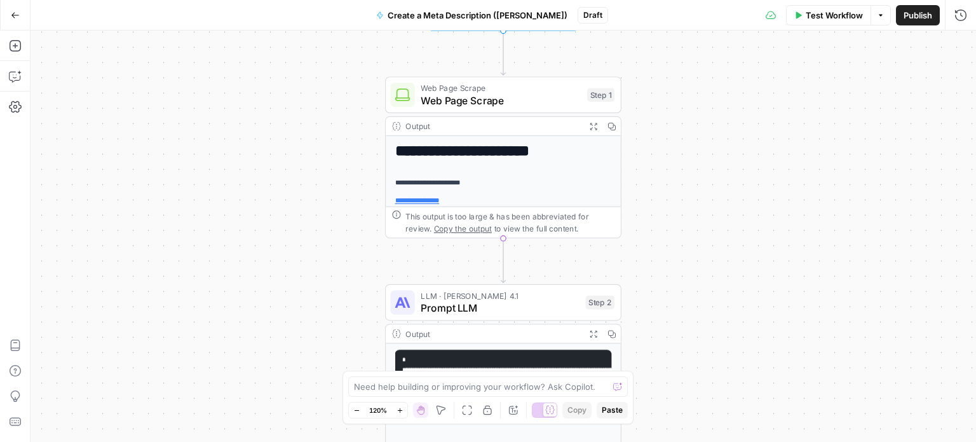
click at [14, 14] on icon "button" at bounding box center [15, 15] width 9 height 9
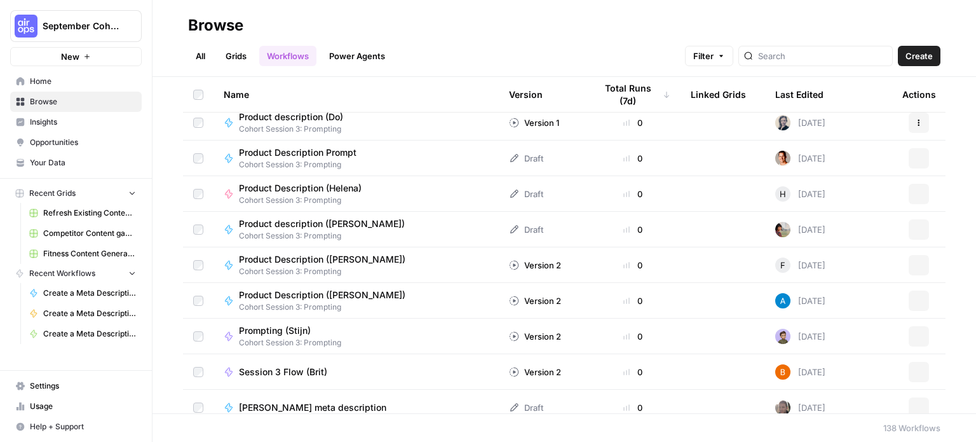
scroll to position [3408, 0]
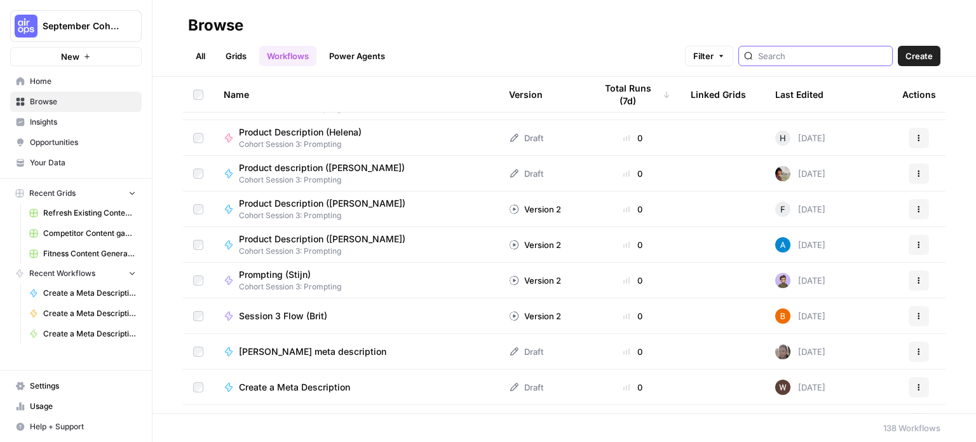
click at [801, 58] on input "search" at bounding box center [822, 56] width 129 height 13
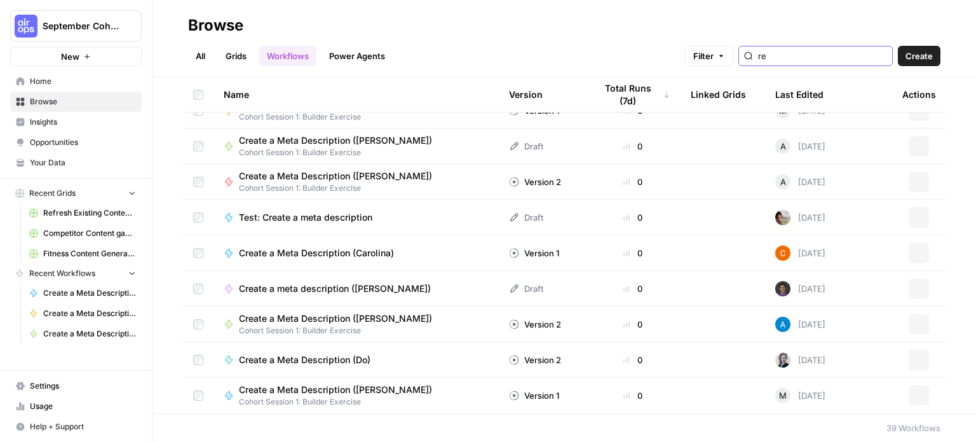
scroll to position [1087, 0]
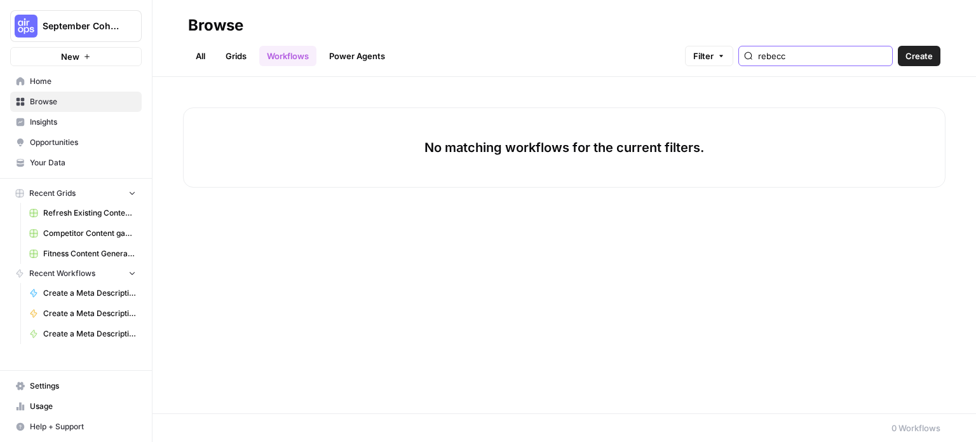
click at [884, 60] on input "rebecc" at bounding box center [822, 56] width 129 height 13
type input "rebecc"
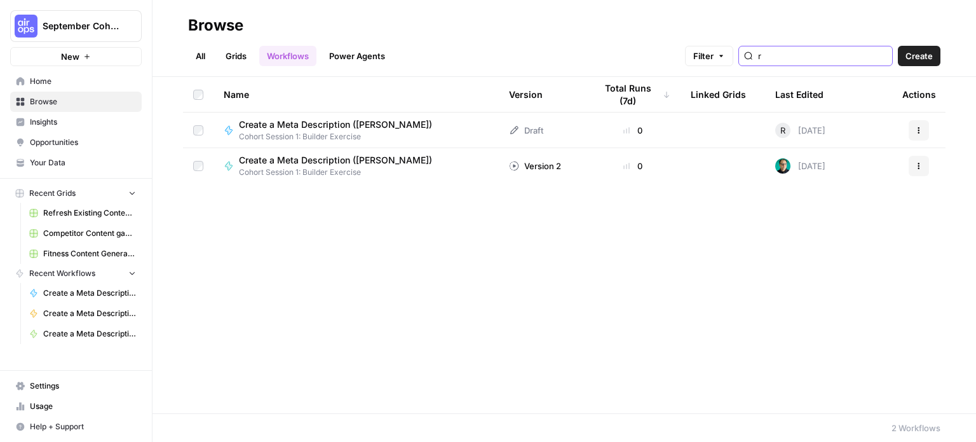
type input "r"
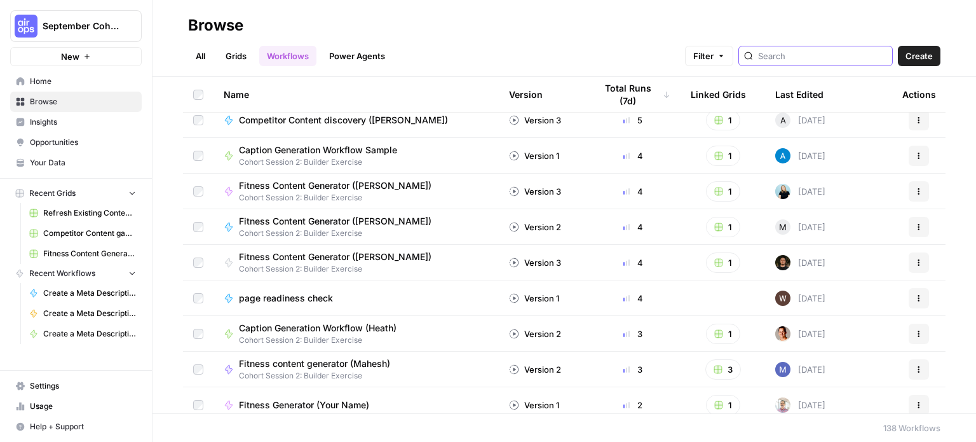
scroll to position [295, 0]
drag, startPoint x: 311, startPoint y: 184, endPoint x: 905, endPoint y: 187, distance: 593.5
click at [909, 187] on button "Actions" at bounding box center [919, 191] width 20 height 20
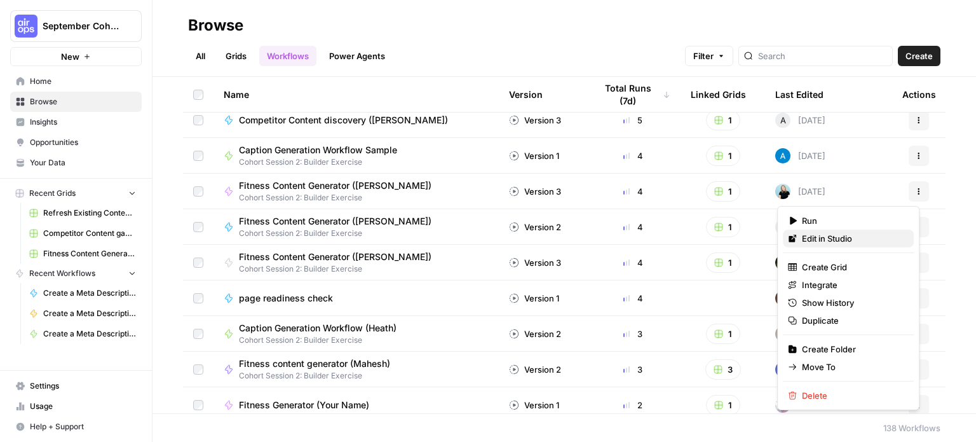
click at [849, 241] on span "Edit in Studio" at bounding box center [853, 238] width 102 height 13
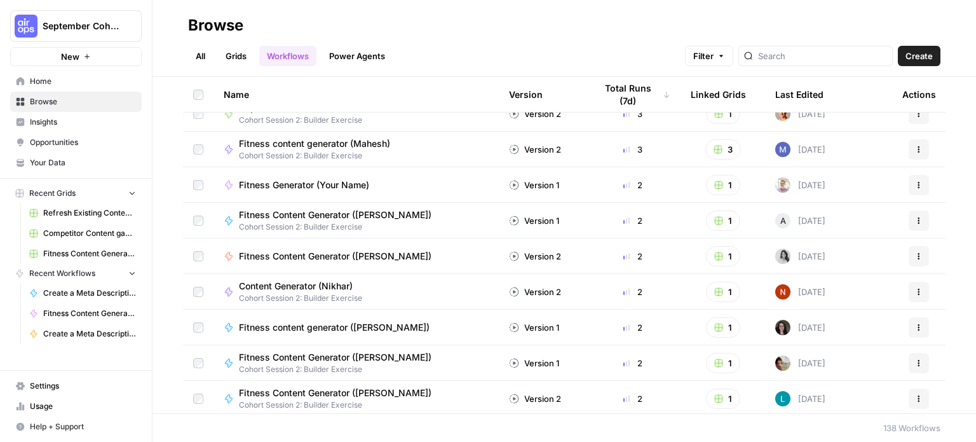
scroll to position [639, 0]
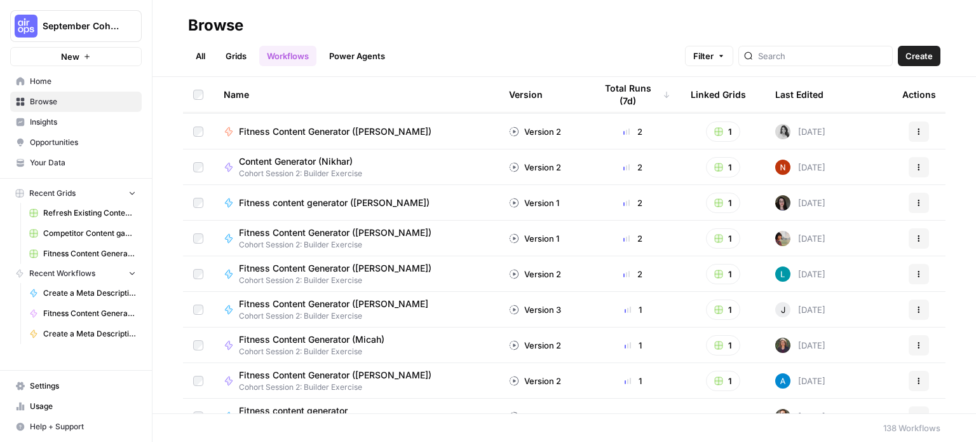
click at [909, 308] on button "Actions" at bounding box center [919, 309] width 20 height 20
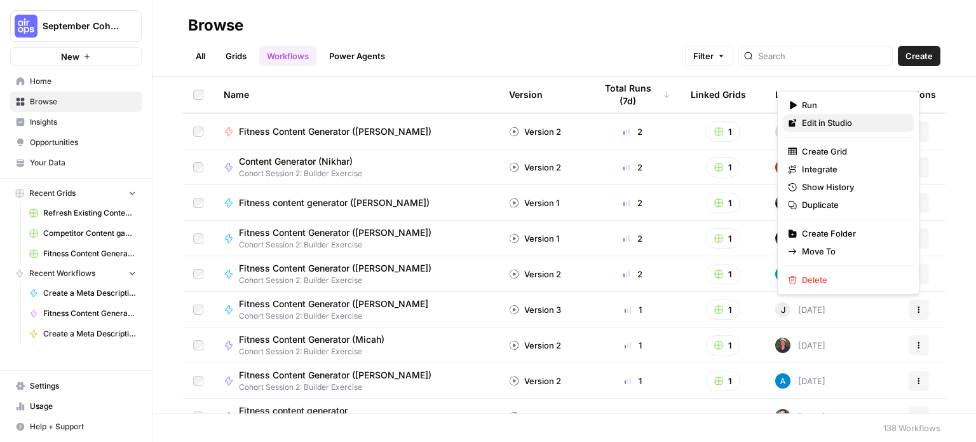
click at [854, 128] on span "Edit in Studio" at bounding box center [853, 122] width 102 height 13
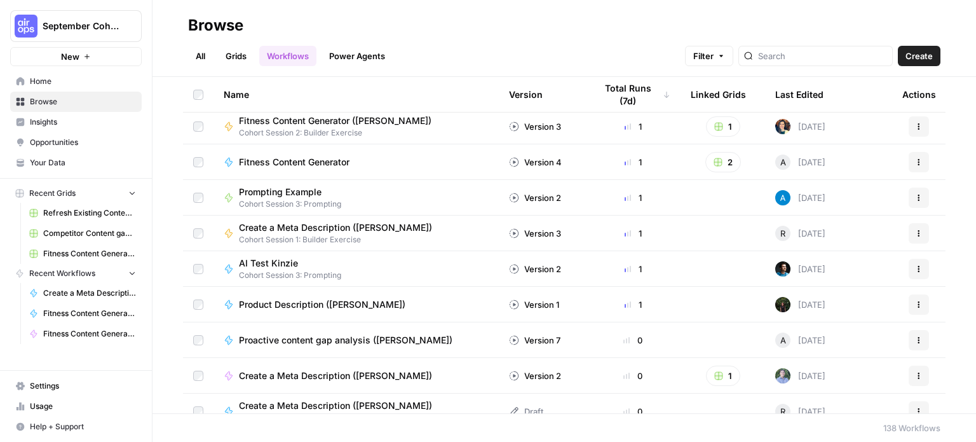
scroll to position [1625, 0]
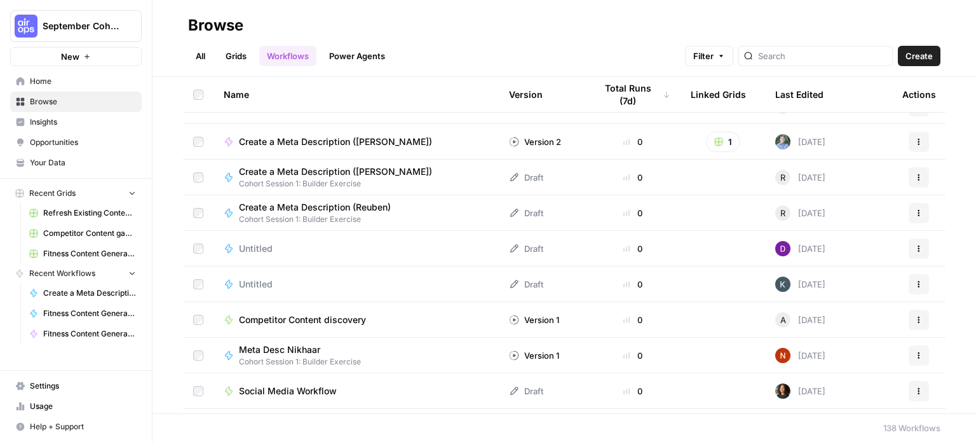
click at [509, 179] on icon at bounding box center [514, 177] width 10 height 10
click at [509, 172] on icon at bounding box center [514, 177] width 10 height 10
click at [913, 170] on button "Actions" at bounding box center [919, 177] width 20 height 20
click at [848, 209] on span "Edit in Studio" at bounding box center [853, 206] width 102 height 13
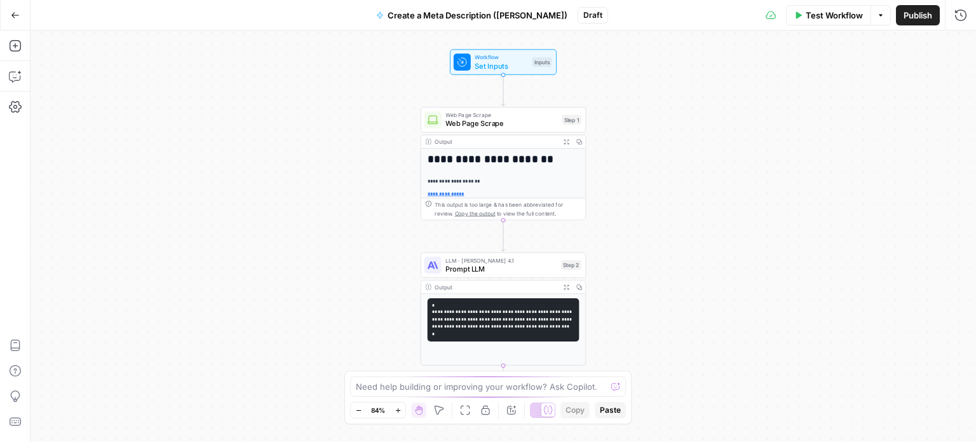
click at [583, 11] on span "Draft" at bounding box center [592, 15] width 19 height 11
click at [583, 15] on span "Draft" at bounding box center [592, 15] width 19 height 11
click at [925, 17] on span "Publish" at bounding box center [918, 15] width 29 height 13
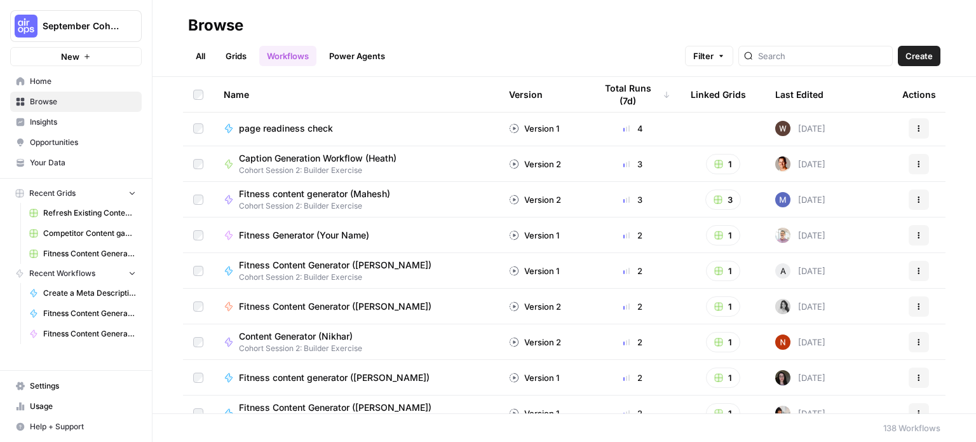
scroll to position [478, 0]
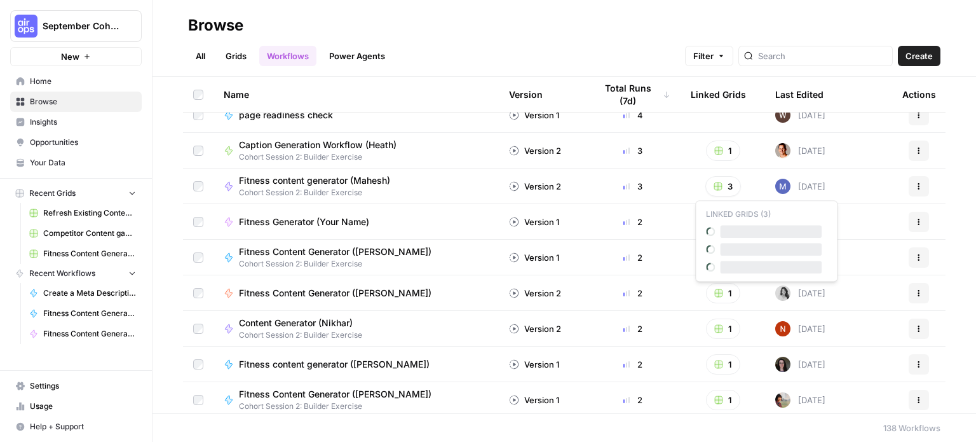
click at [714, 185] on button "3" at bounding box center [723, 186] width 36 height 20
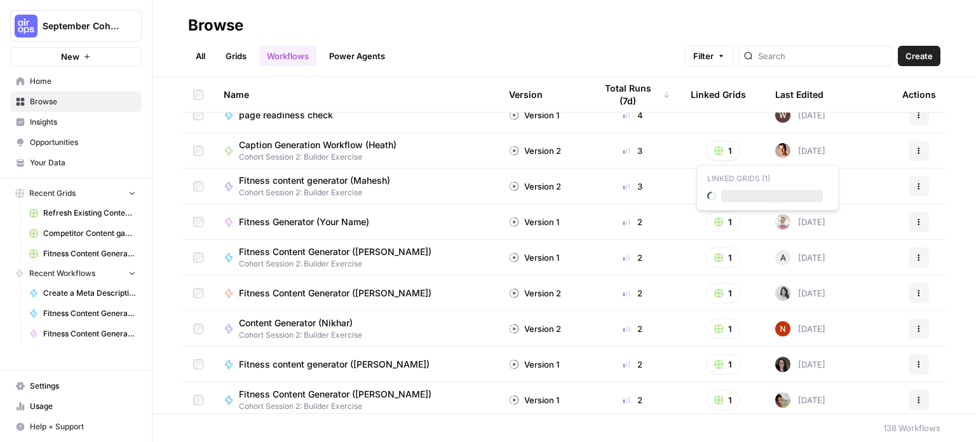
click at [714, 147] on button "1" at bounding box center [723, 150] width 34 height 20
click at [760, 200] on span "Fitness Content Generator (Heath)" at bounding box center [772, 195] width 102 height 13
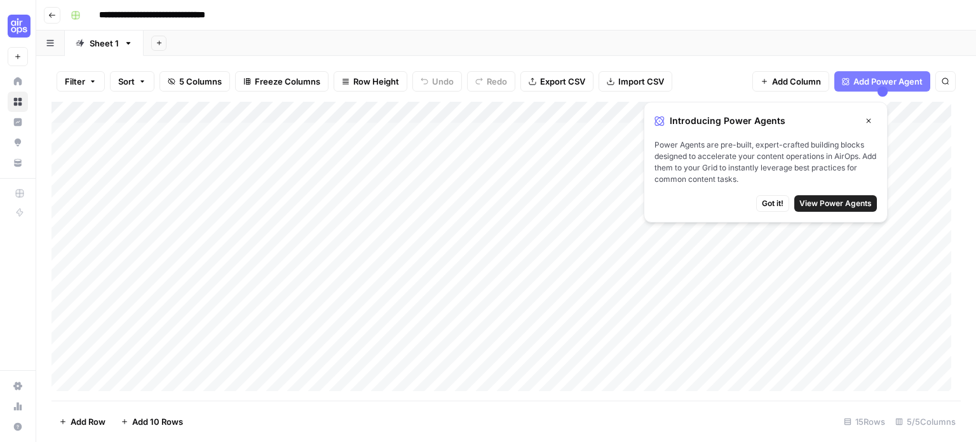
click at [870, 124] on icon "button" at bounding box center [869, 121] width 8 height 8
